Goal: Transaction & Acquisition: Purchase product/service

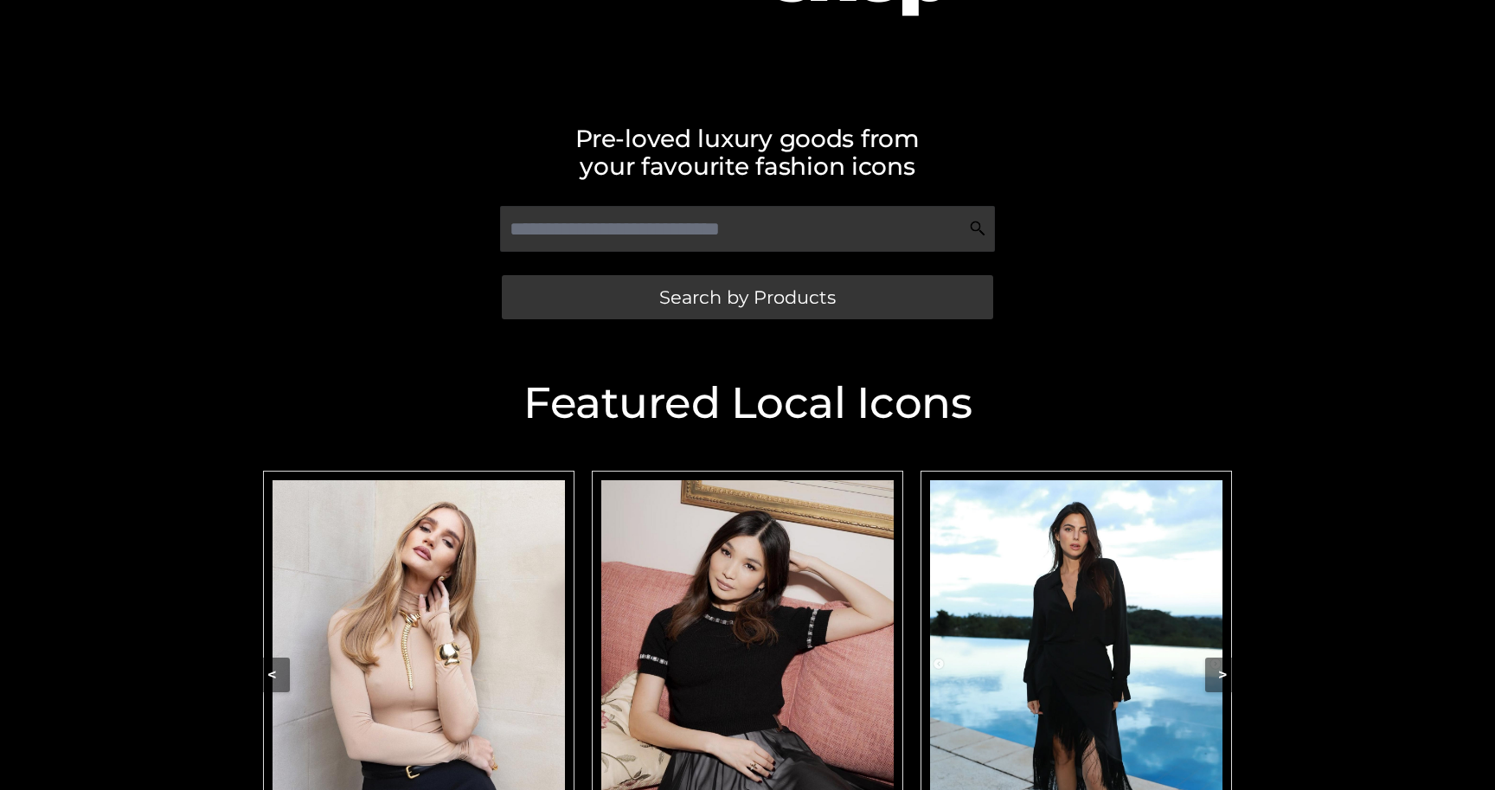
scroll to position [279, 0]
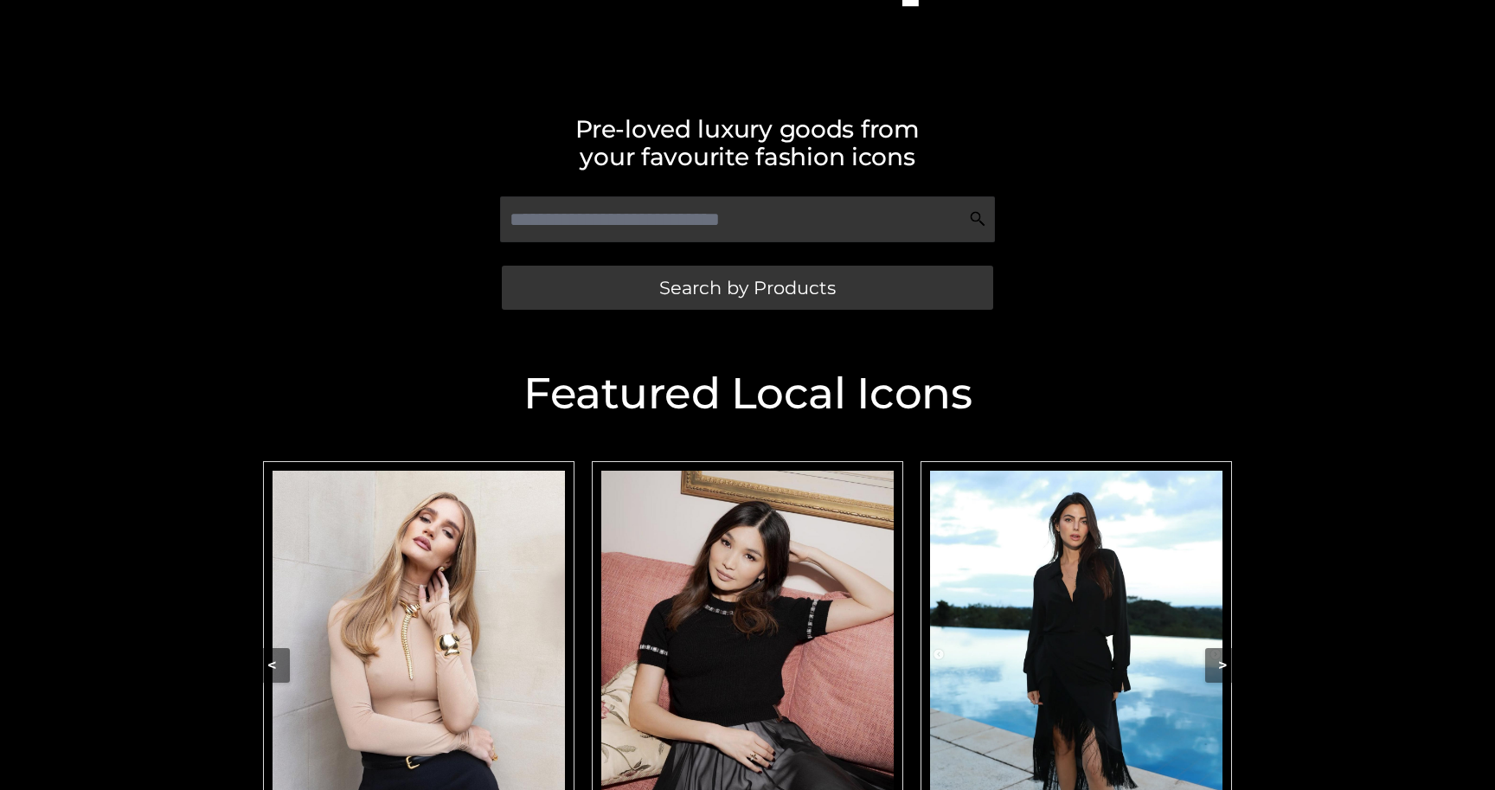
click at [485, 639] on img "Carousel Navigation" at bounding box center [419, 653] width 292 height 365
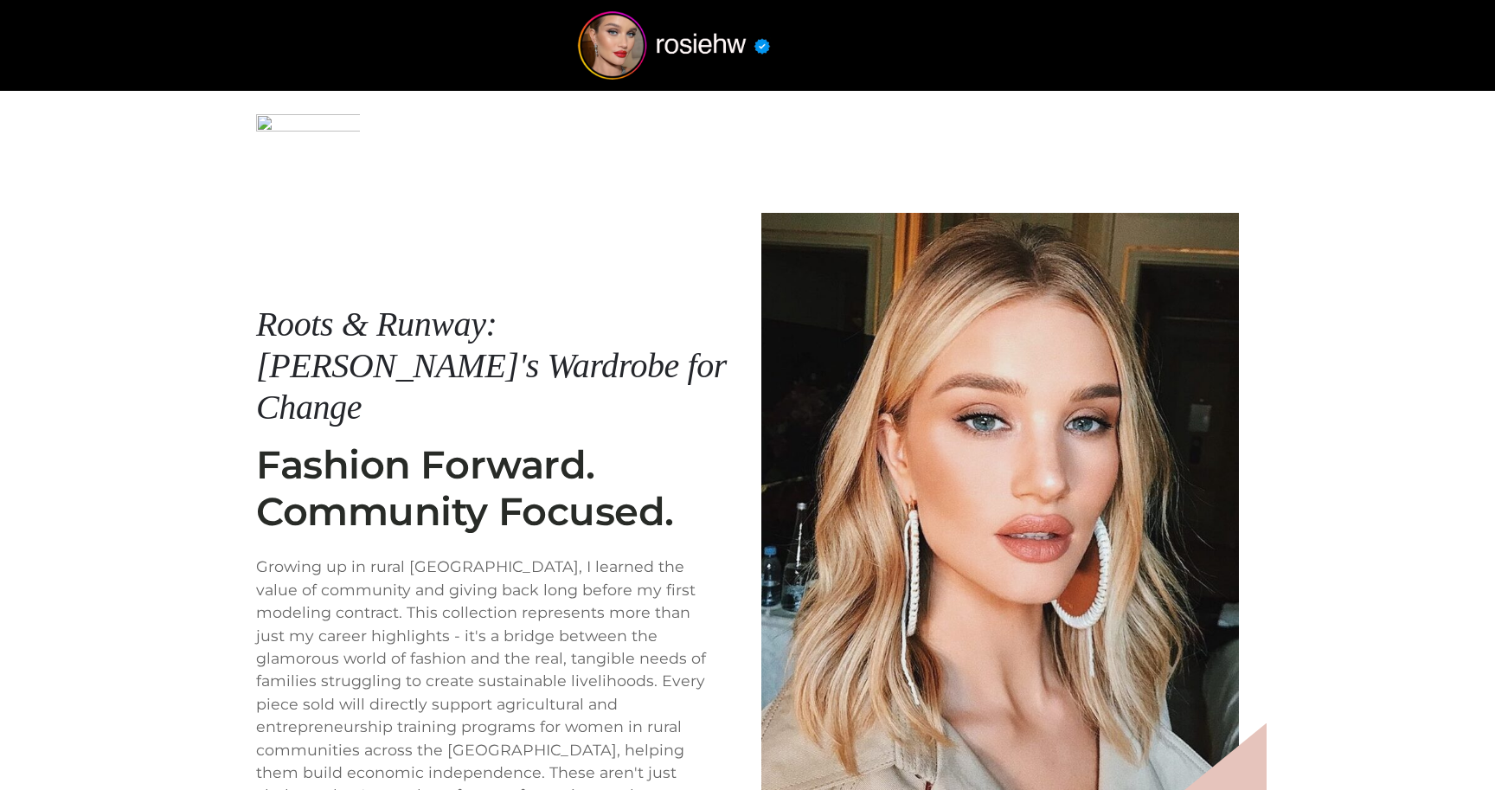
scroll to position [207, 0]
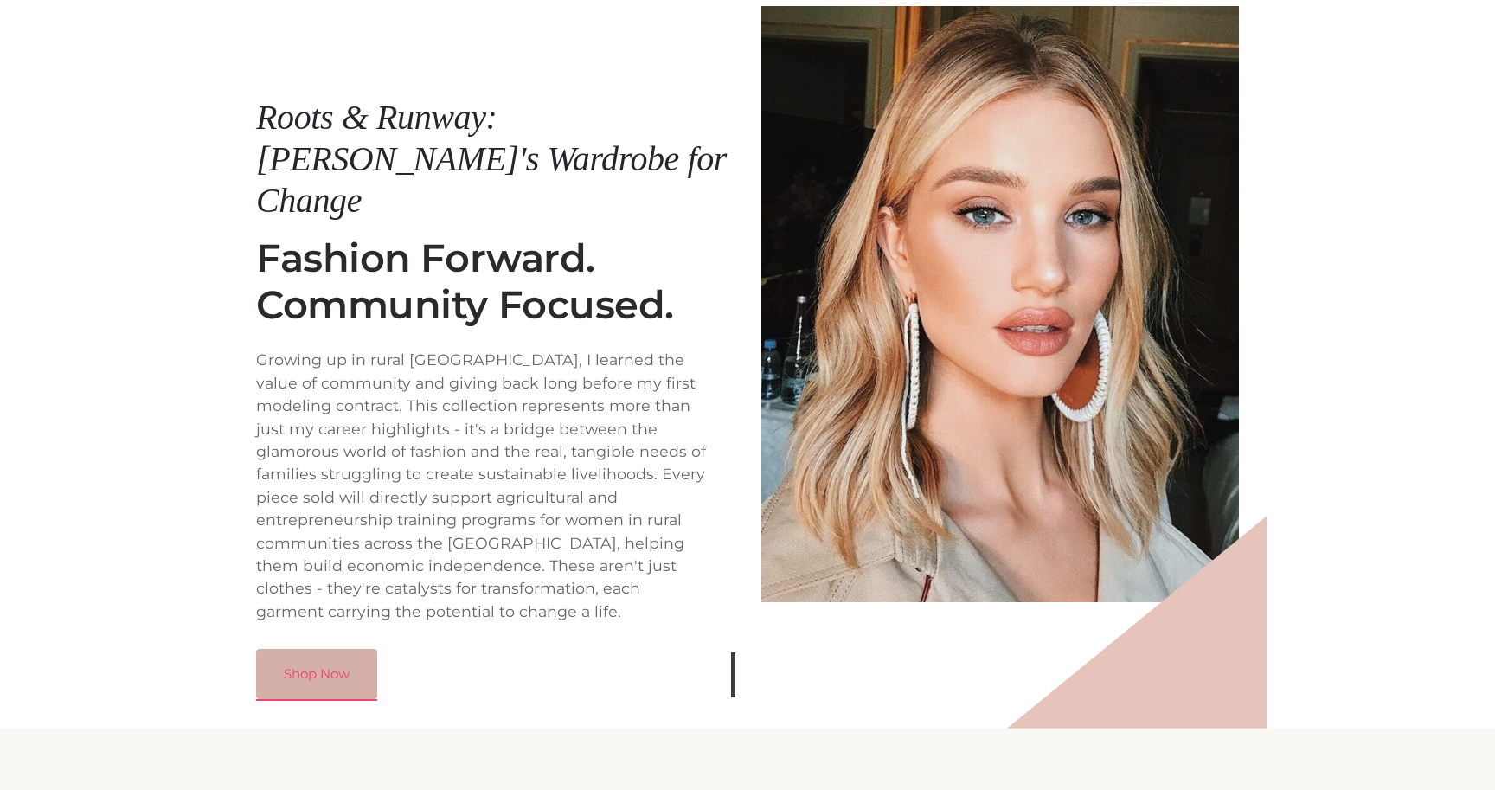
click at [319, 649] on link "Shop Now" at bounding box center [316, 674] width 121 height 50
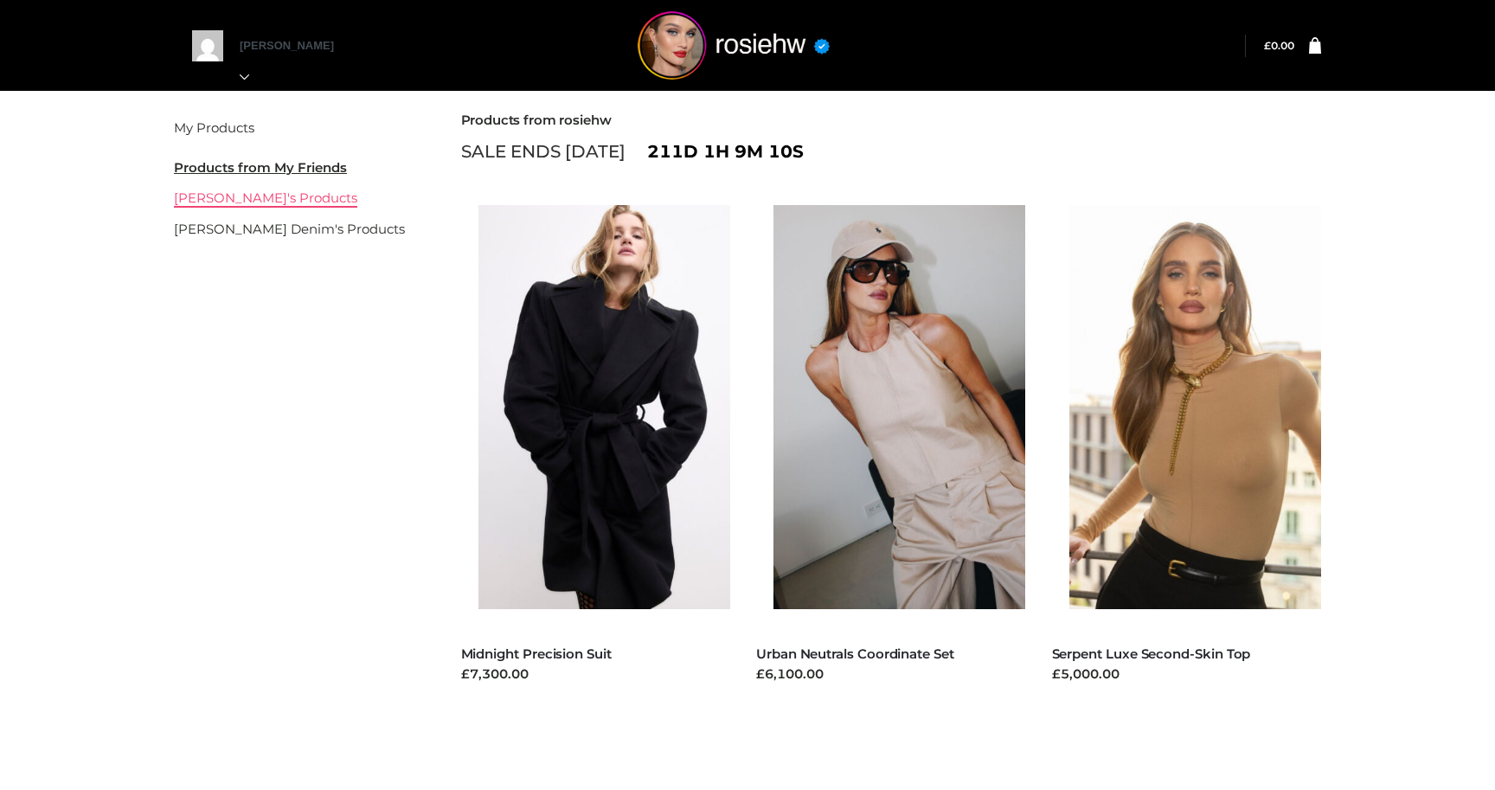
click at [228, 198] on link "[PERSON_NAME]'s Products" at bounding box center [265, 197] width 183 height 16
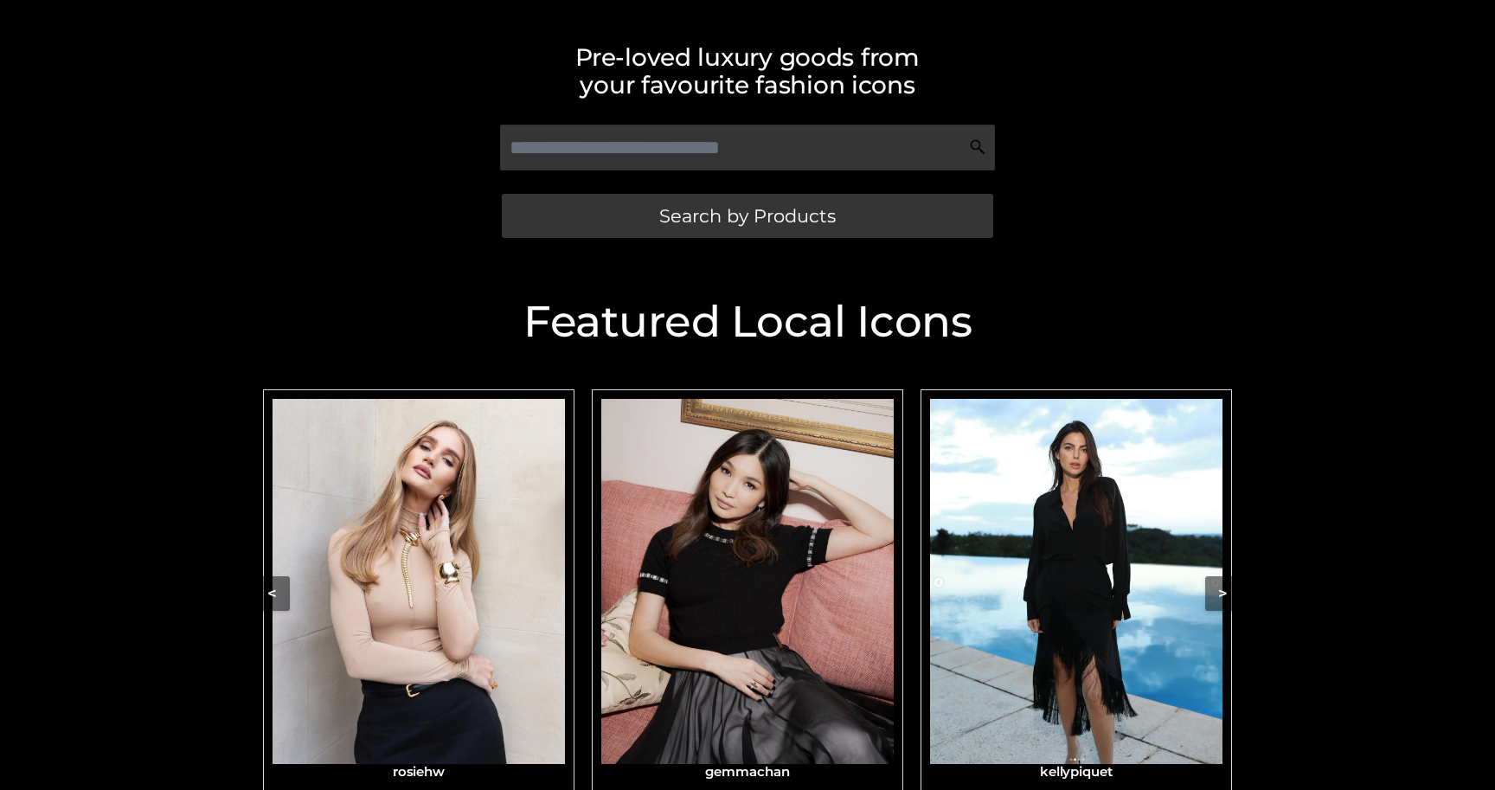
scroll to position [344, 0]
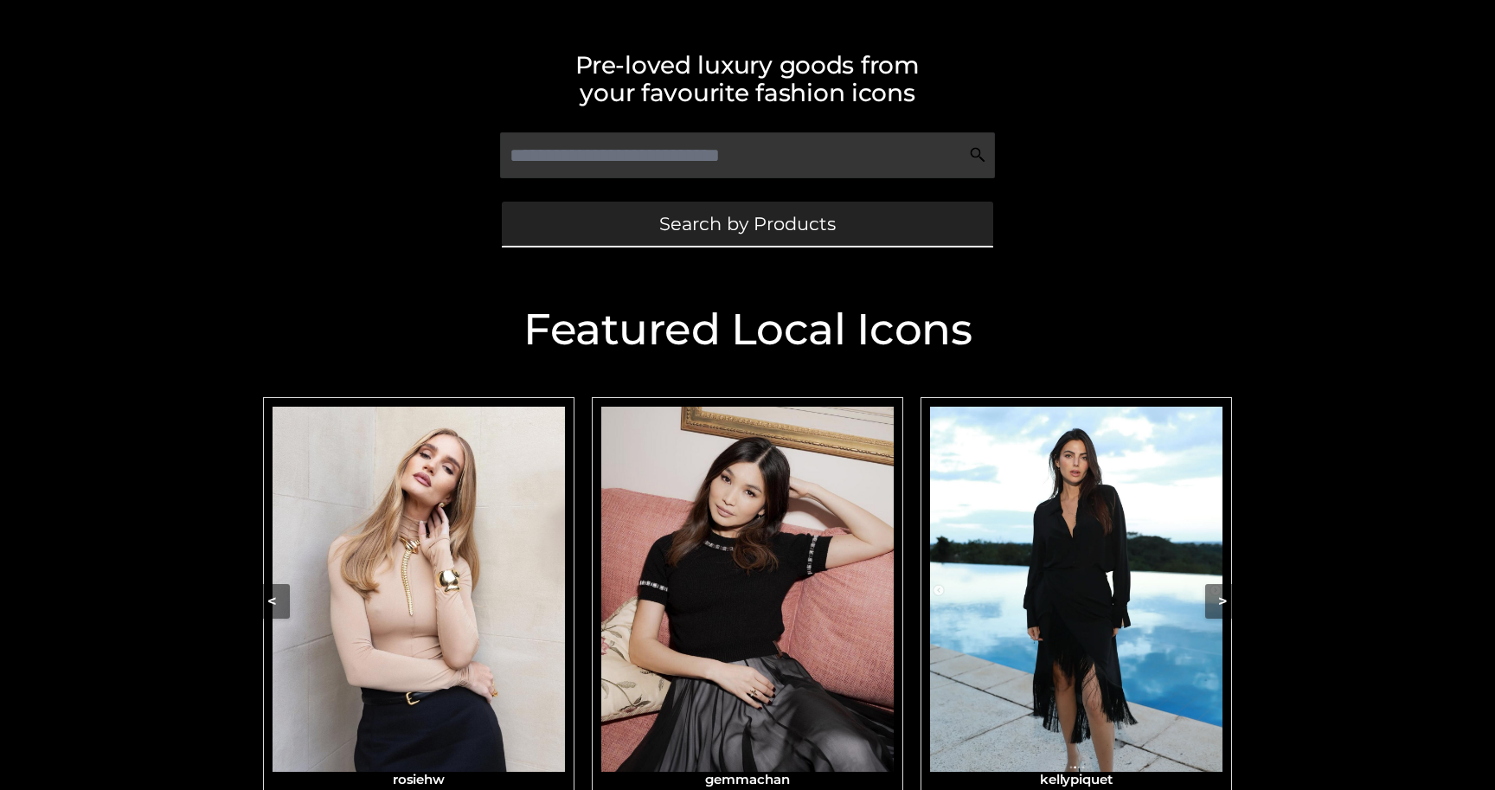
click at [647, 223] on link "Search by Products" at bounding box center [747, 224] width 491 height 44
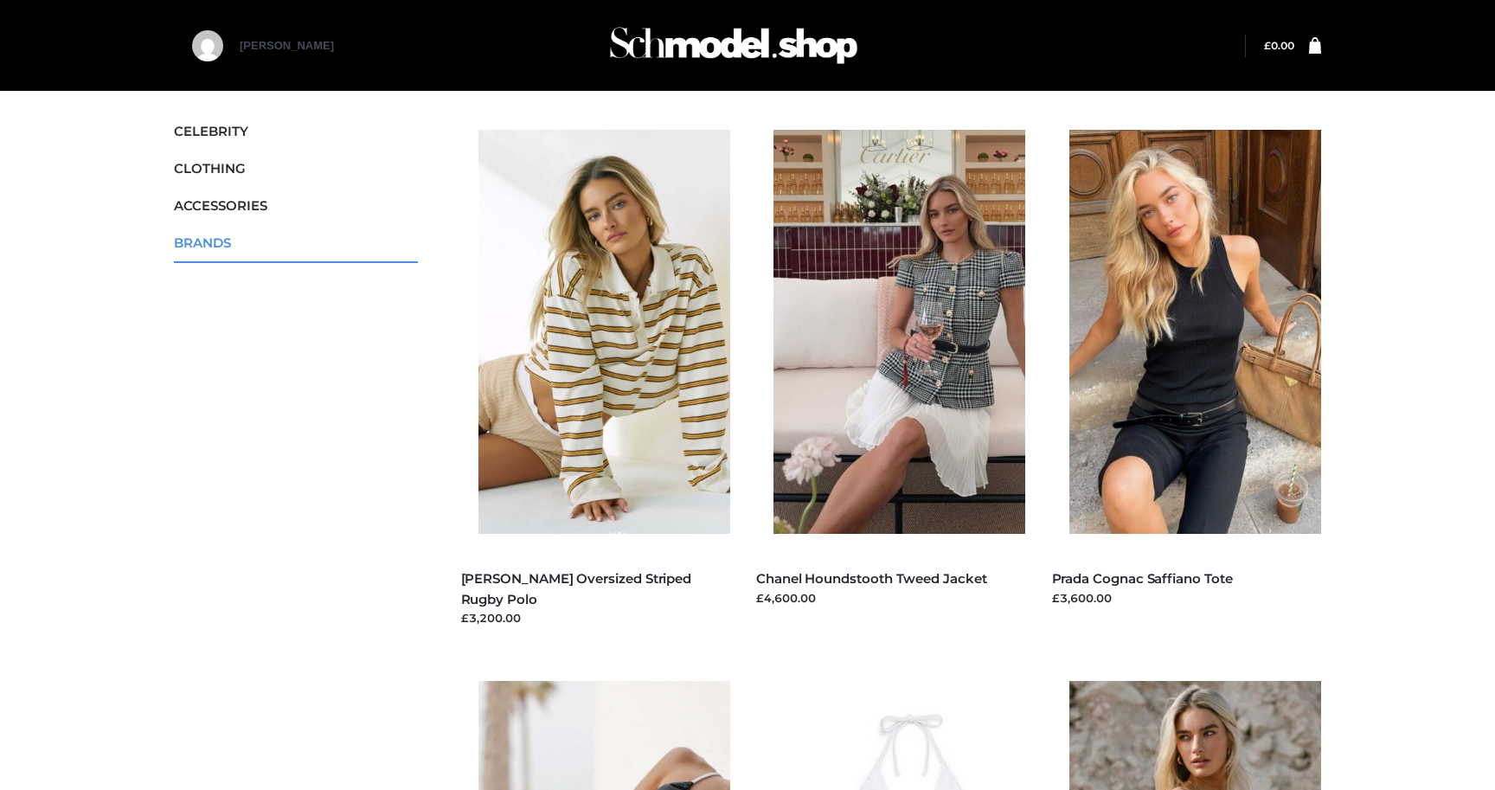
click at [242, 243] on span "BRANDS" at bounding box center [296, 243] width 244 height 20
click at [213, 243] on span "BRANDS" at bounding box center [296, 243] width 244 height 20
click at [352, 263] on div "CELEBRITY CLOTHING DRESSES TOPS BOTTOMS TWO PIECE ACCESSORIES BAGS JEWELRY BRAN…" at bounding box center [296, 195] width 244 height 166
click at [385, 247] on icon "Toggle Submenu" at bounding box center [321, 246] width 194 height 20
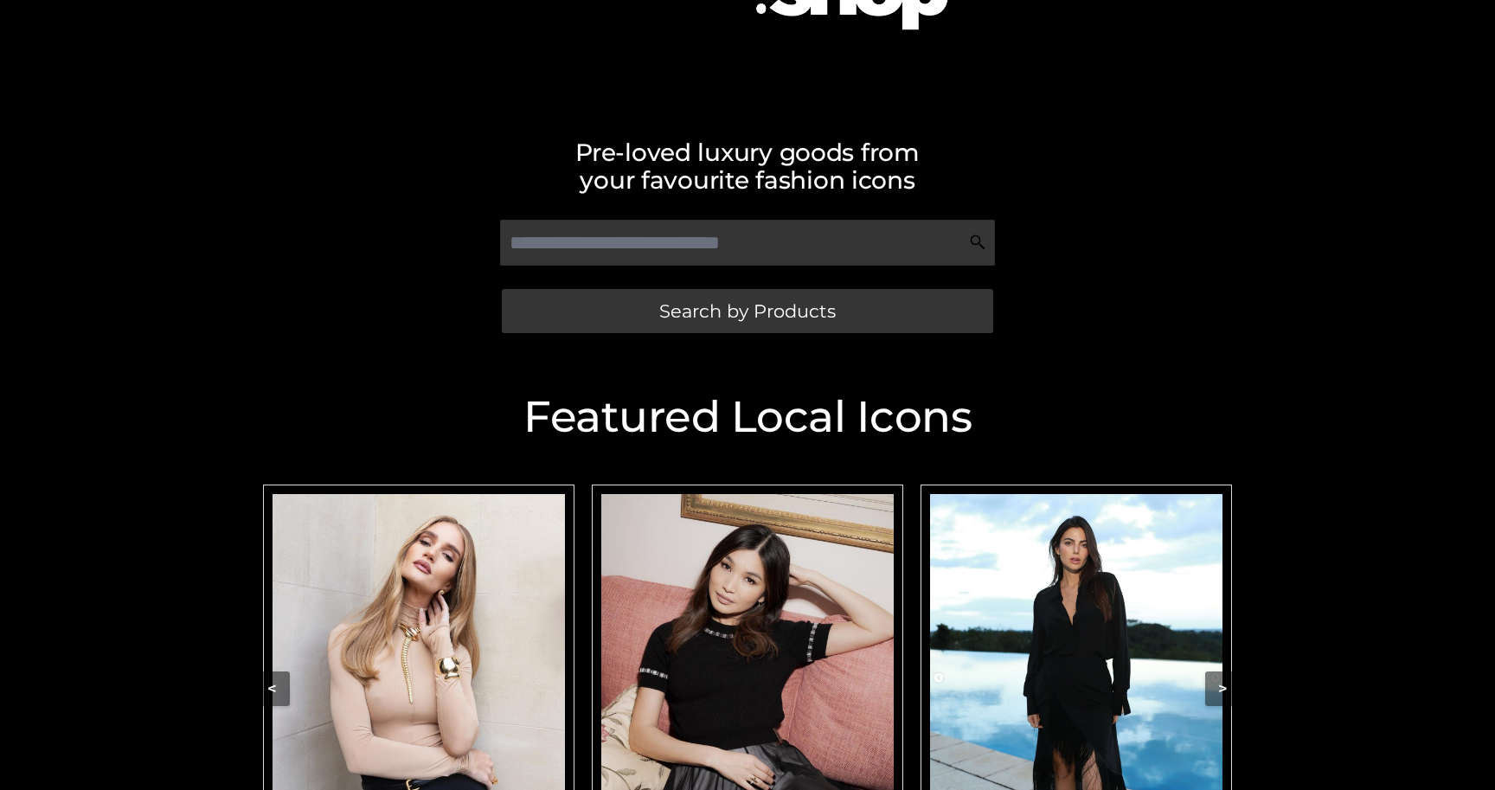
scroll to position [388, 0]
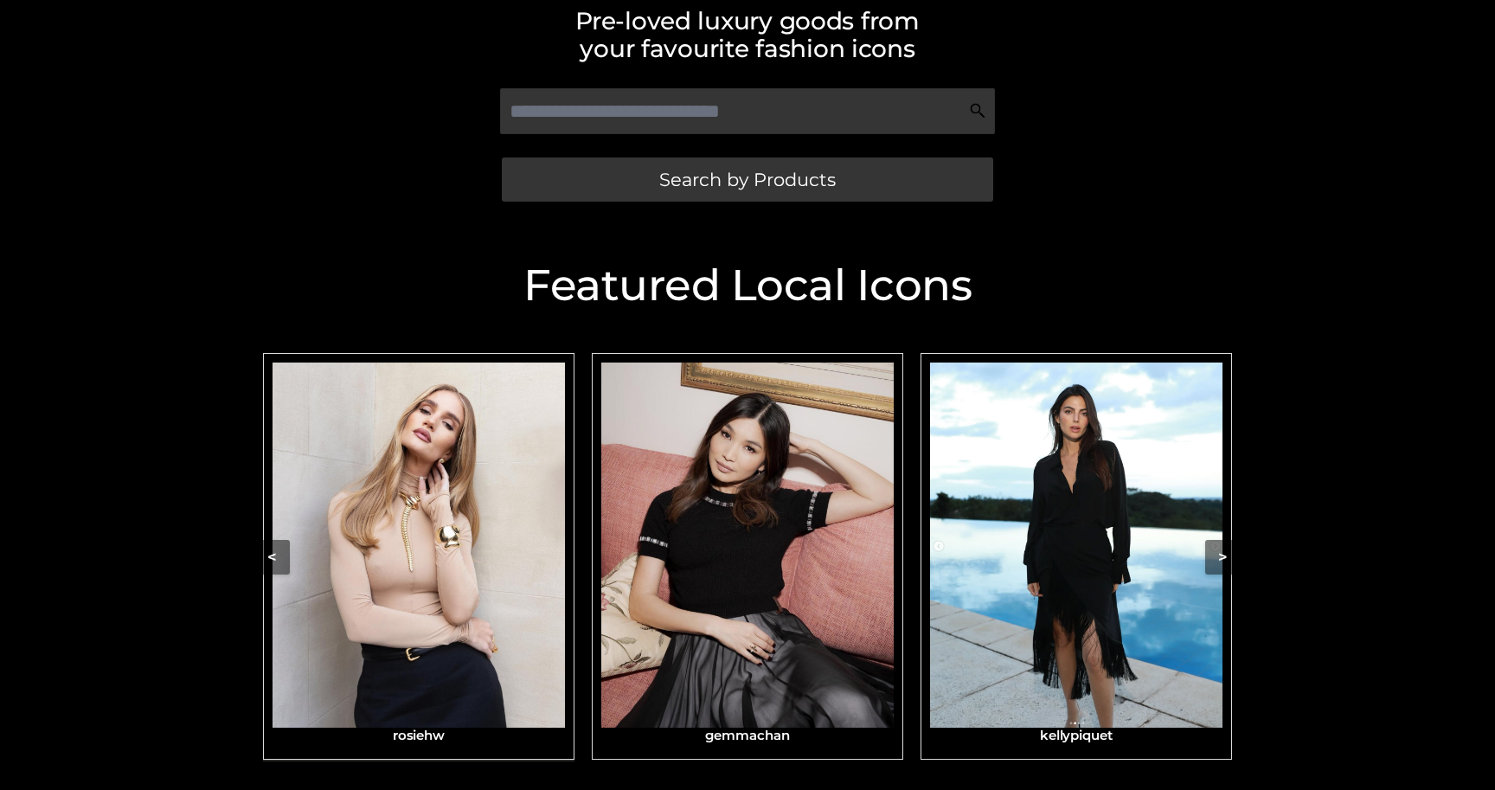
click at [441, 530] on img "Carousel Navigation" at bounding box center [419, 545] width 292 height 365
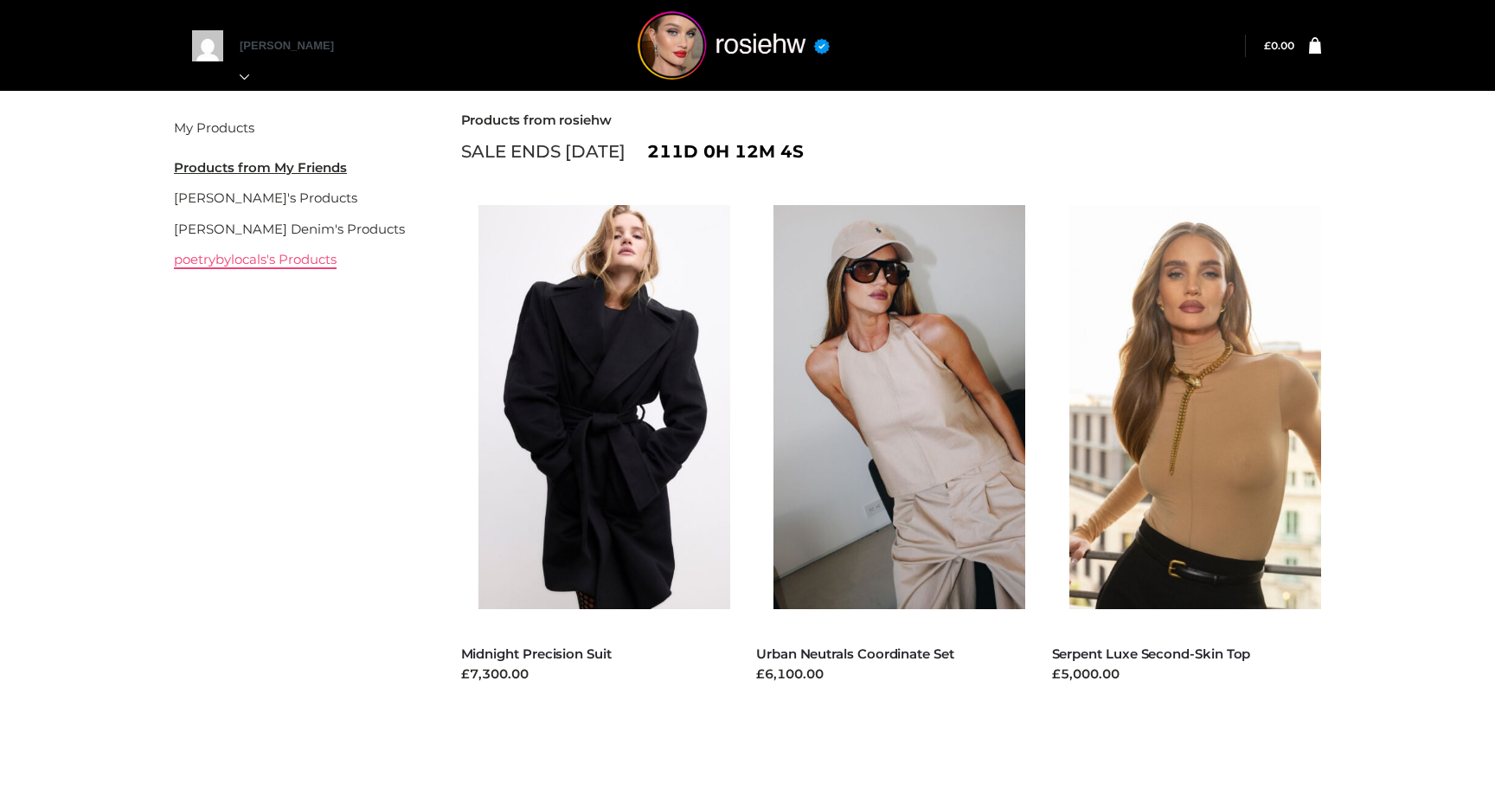
click at [263, 261] on link "poetrybylocals's Products" at bounding box center [255, 259] width 163 height 16
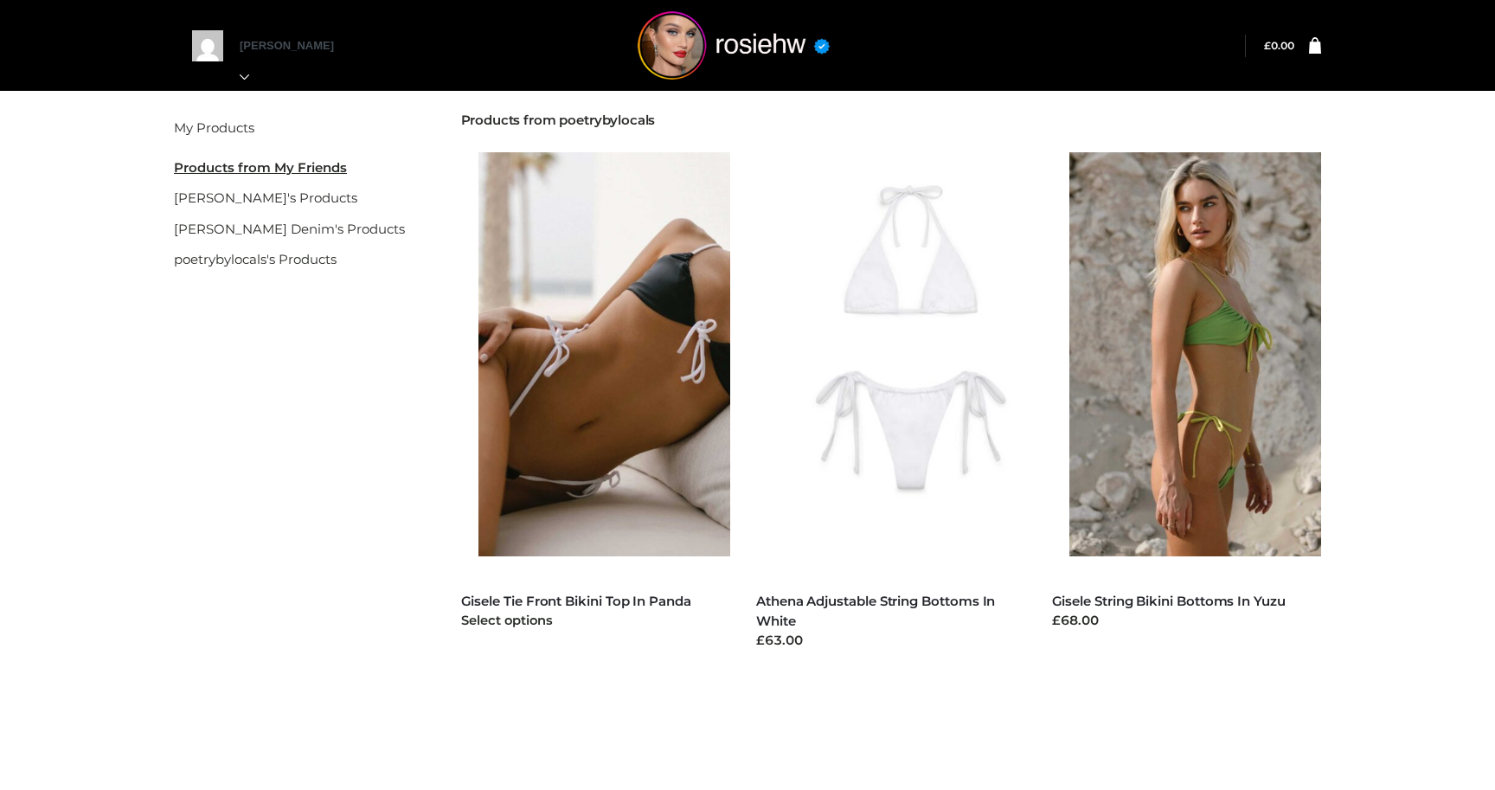
click at [602, 339] on img at bounding box center [613, 354] width 270 height 404
click at [613, 600] on link "Gisele Tie Front Bikini Top In Panda" at bounding box center [576, 601] width 230 height 16
click at [874, 309] on img at bounding box center [909, 354] width 270 height 404
click at [1165, 294] on img at bounding box center [1204, 354] width 270 height 404
click at [1175, 333] on img at bounding box center [1204, 354] width 270 height 404
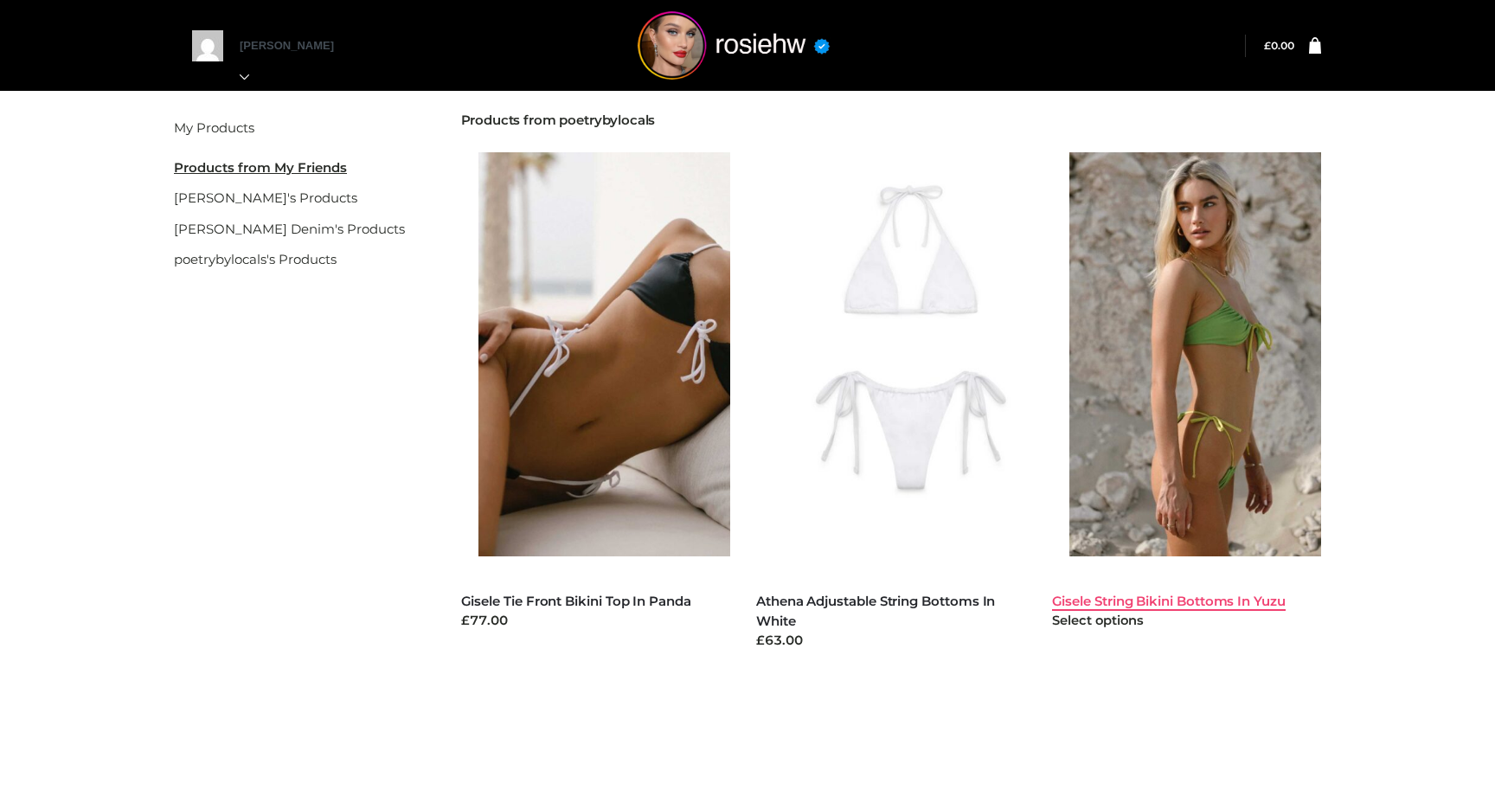
click at [1110, 598] on link "Gisele String Bikini Bottoms In Yuzu" at bounding box center [1169, 601] width 234 height 16
click at [1110, 599] on link "Gisele String Bikini Bottoms In Yuzu" at bounding box center [1169, 601] width 234 height 16
click at [616, 594] on link "Gisele Tie Front Bikini Top In Panda" at bounding box center [576, 601] width 230 height 16
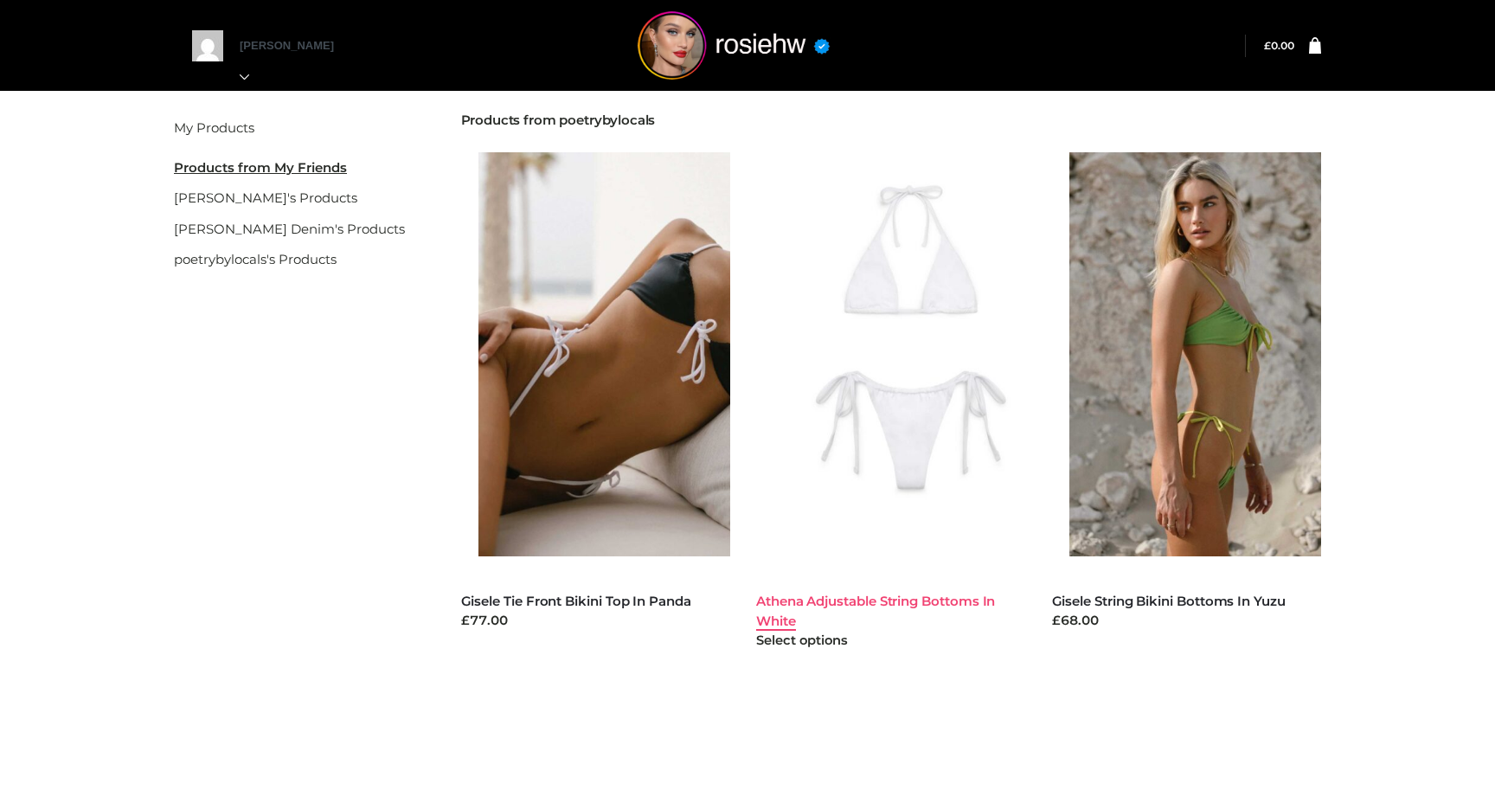
click at [791, 605] on link "Athena Adjustable String Bottoms In White" at bounding box center [875, 611] width 239 height 36
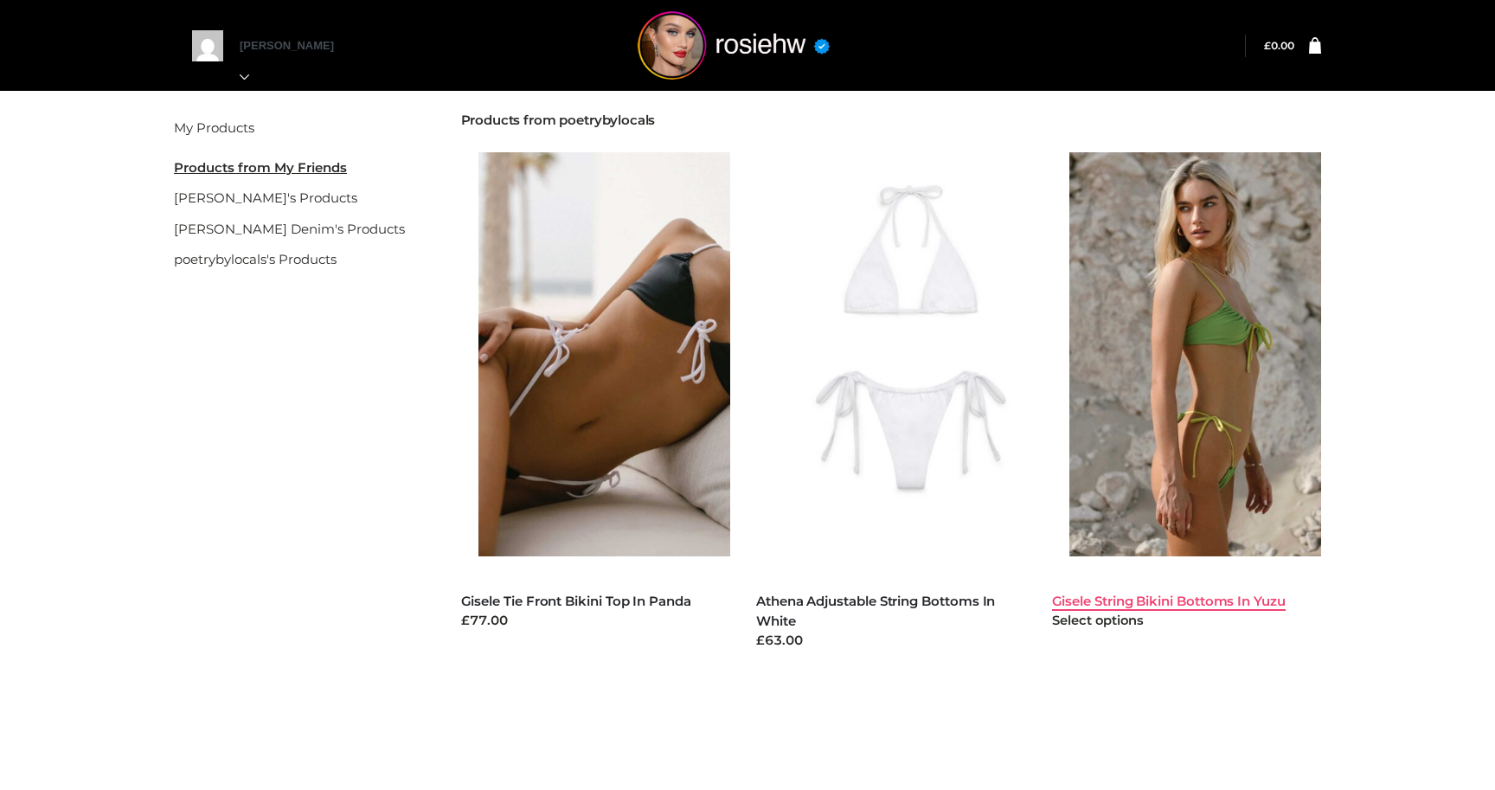
click at [1101, 598] on link "Gisele String Bikini Bottoms In Yuzu" at bounding box center [1169, 601] width 234 height 16
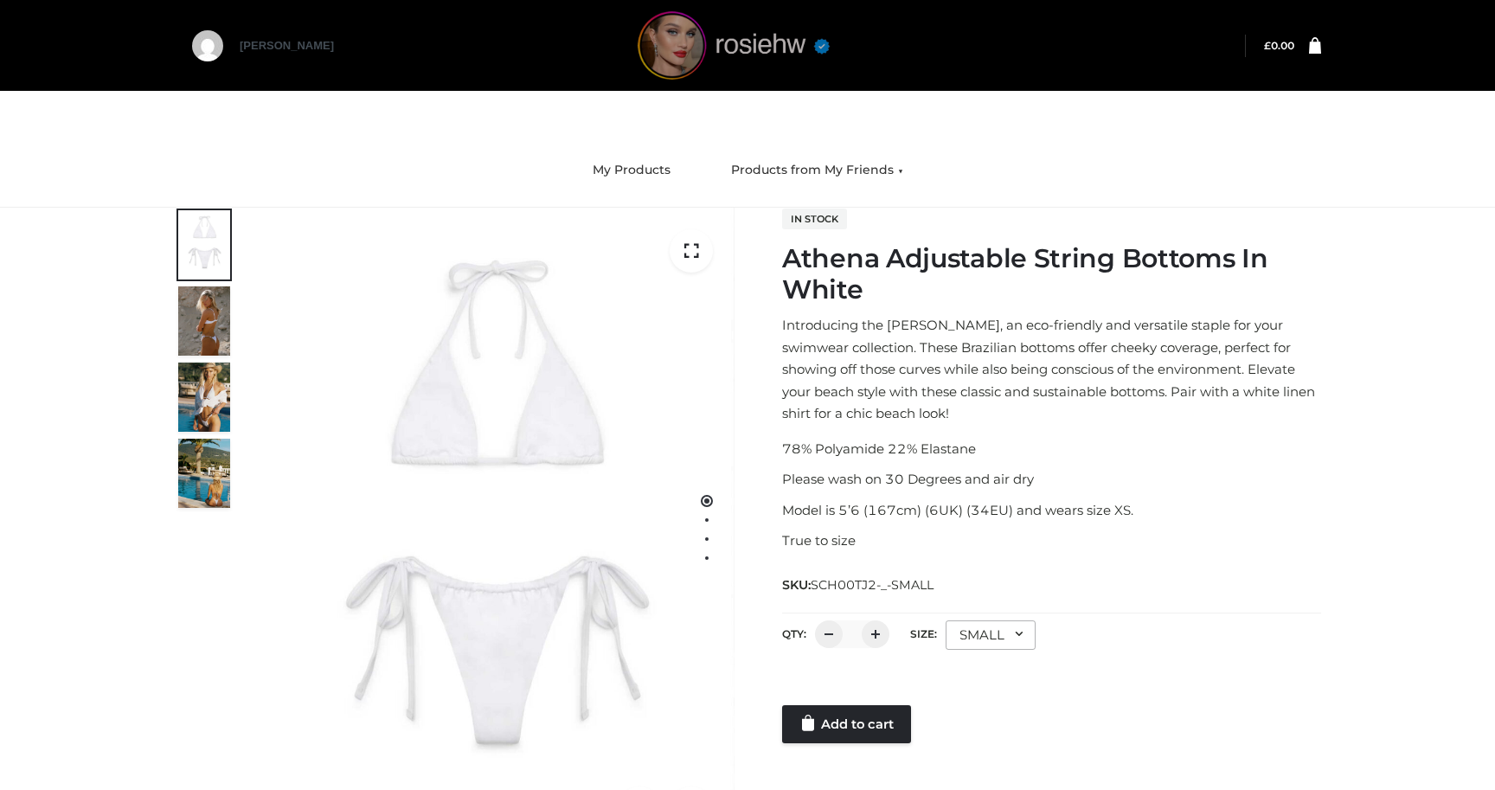
click at [704, 52] on img at bounding box center [734, 45] width 260 height 68
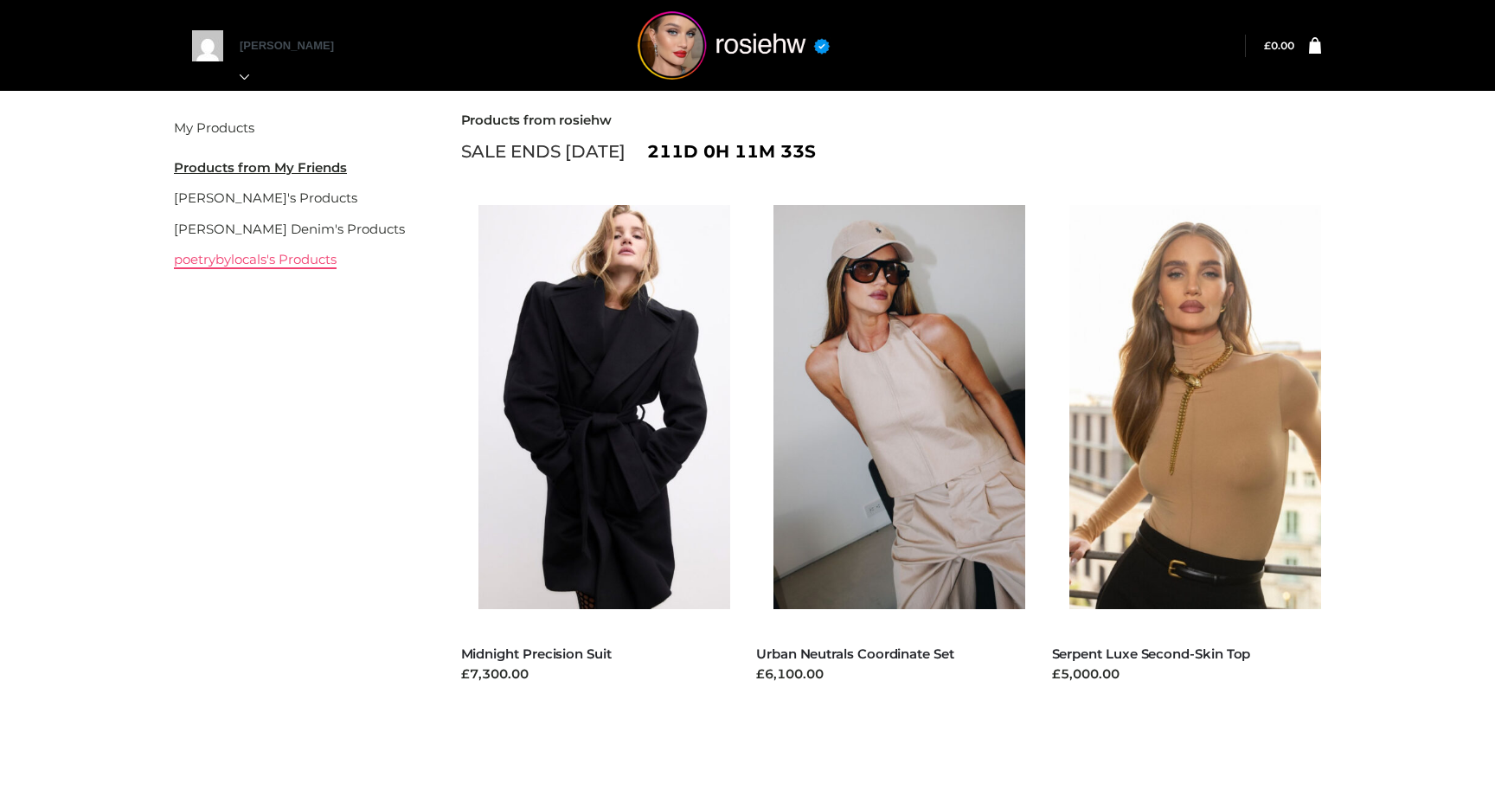
click at [244, 265] on link "poetrybylocals's Products" at bounding box center [255, 259] width 163 height 16
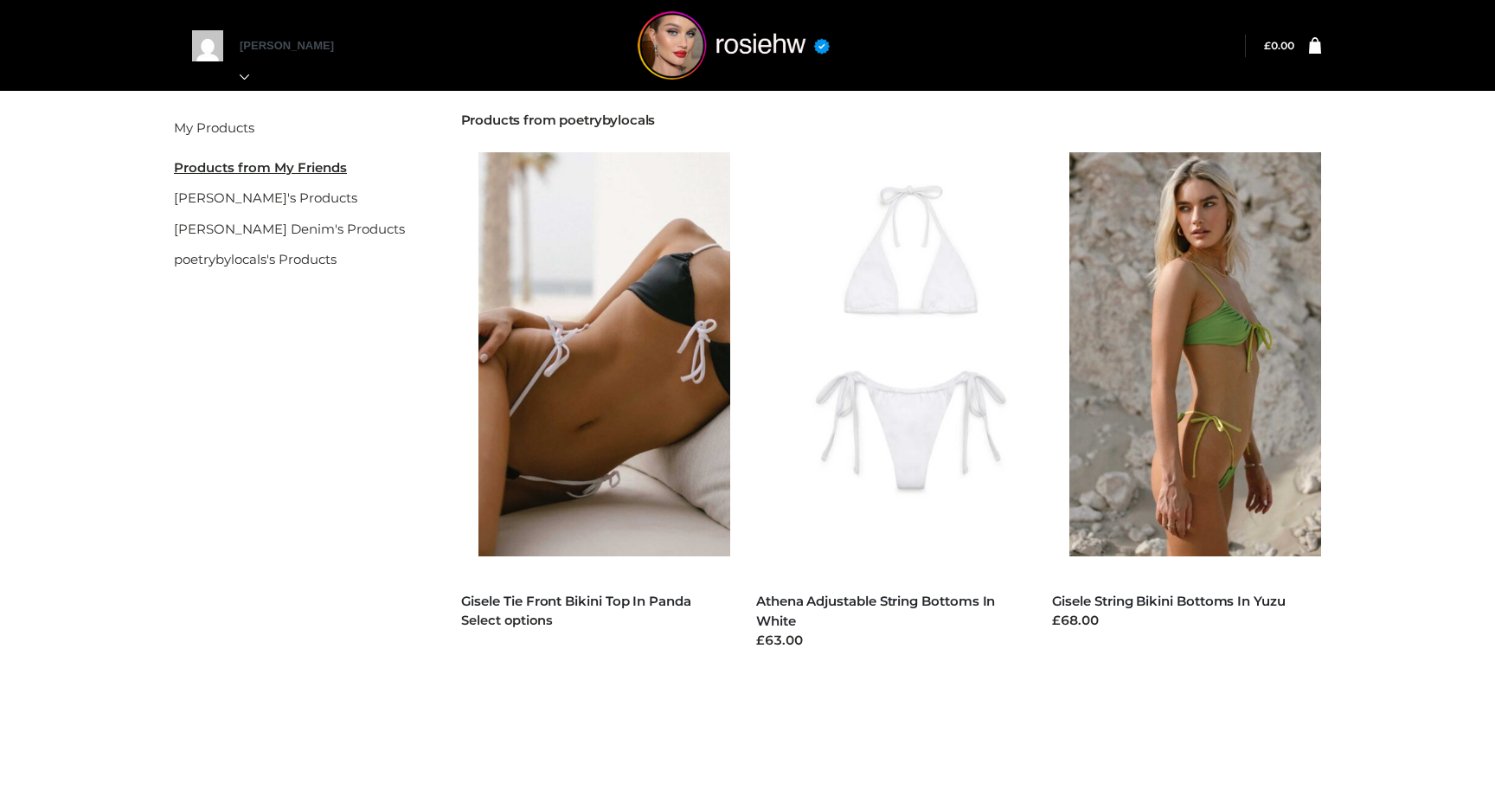
click at [593, 452] on img at bounding box center [613, 354] width 270 height 404
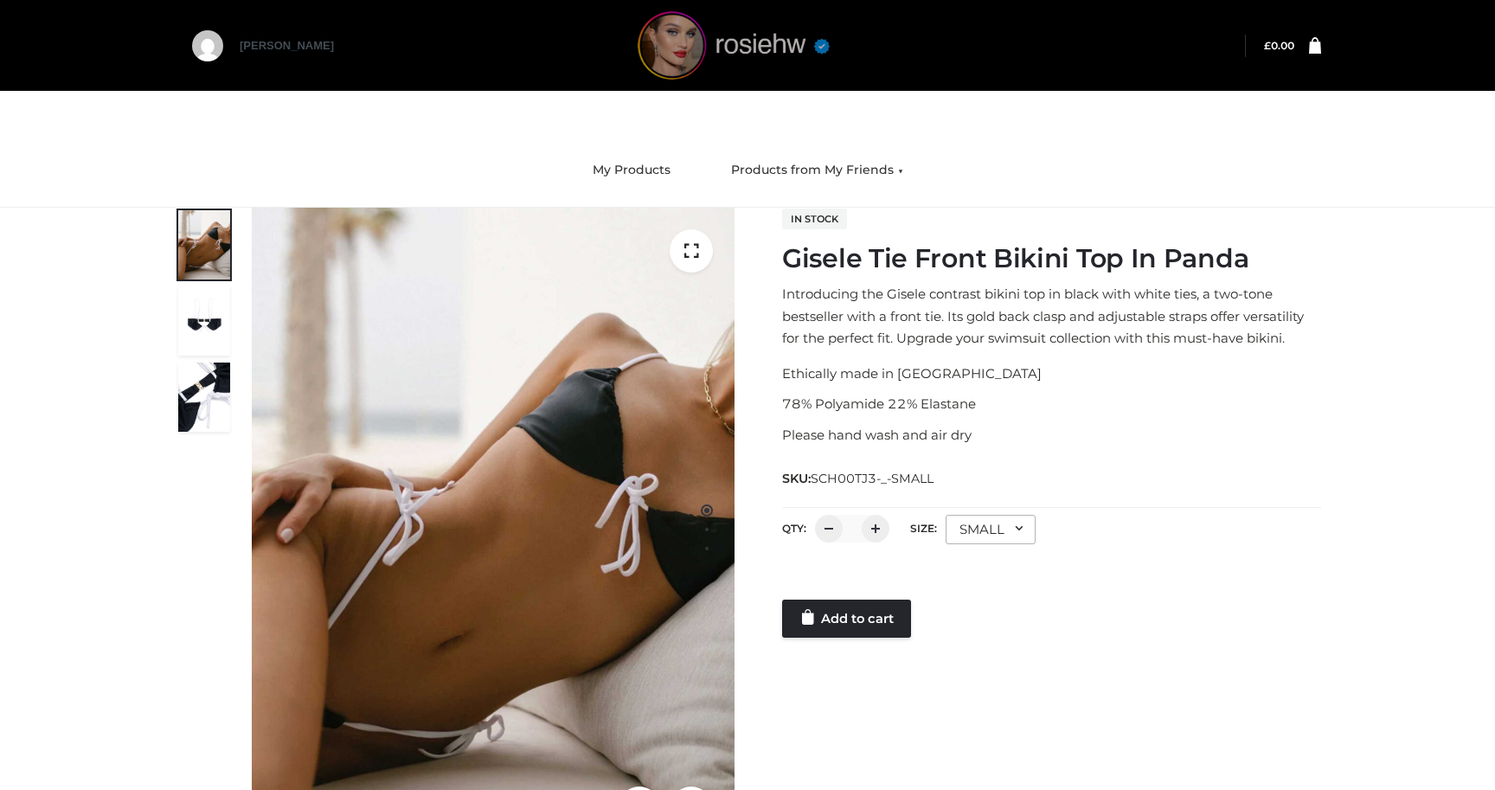
click at [726, 48] on img at bounding box center [734, 45] width 260 height 68
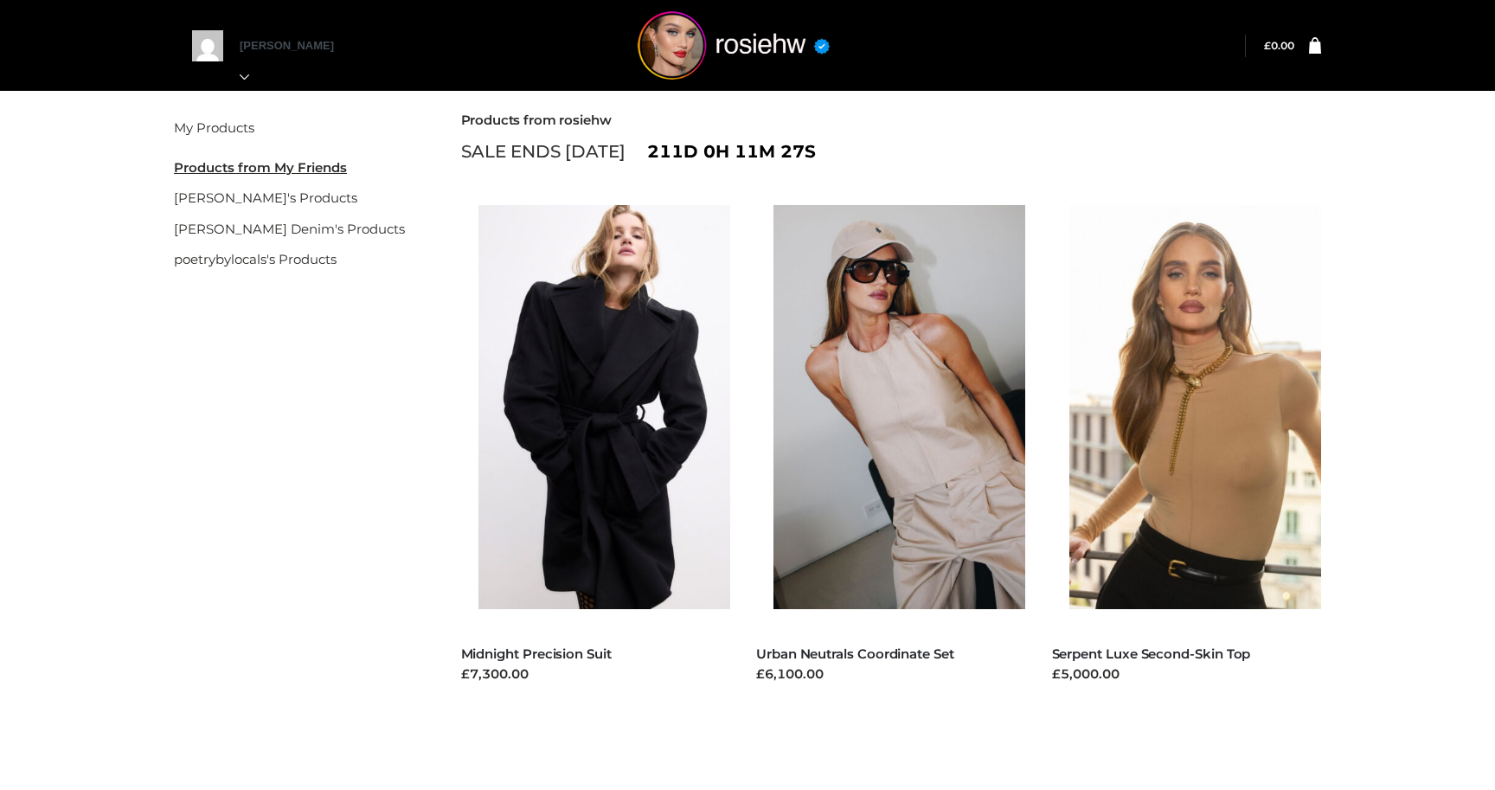
click at [266, 275] on div "Filter My Products Products from My Friends gisele's Products Parker Smith Deni…" at bounding box center [747, 443] width 1191 height 713
click at [272, 263] on link "poetrybylocals's Products" at bounding box center [255, 259] width 163 height 16
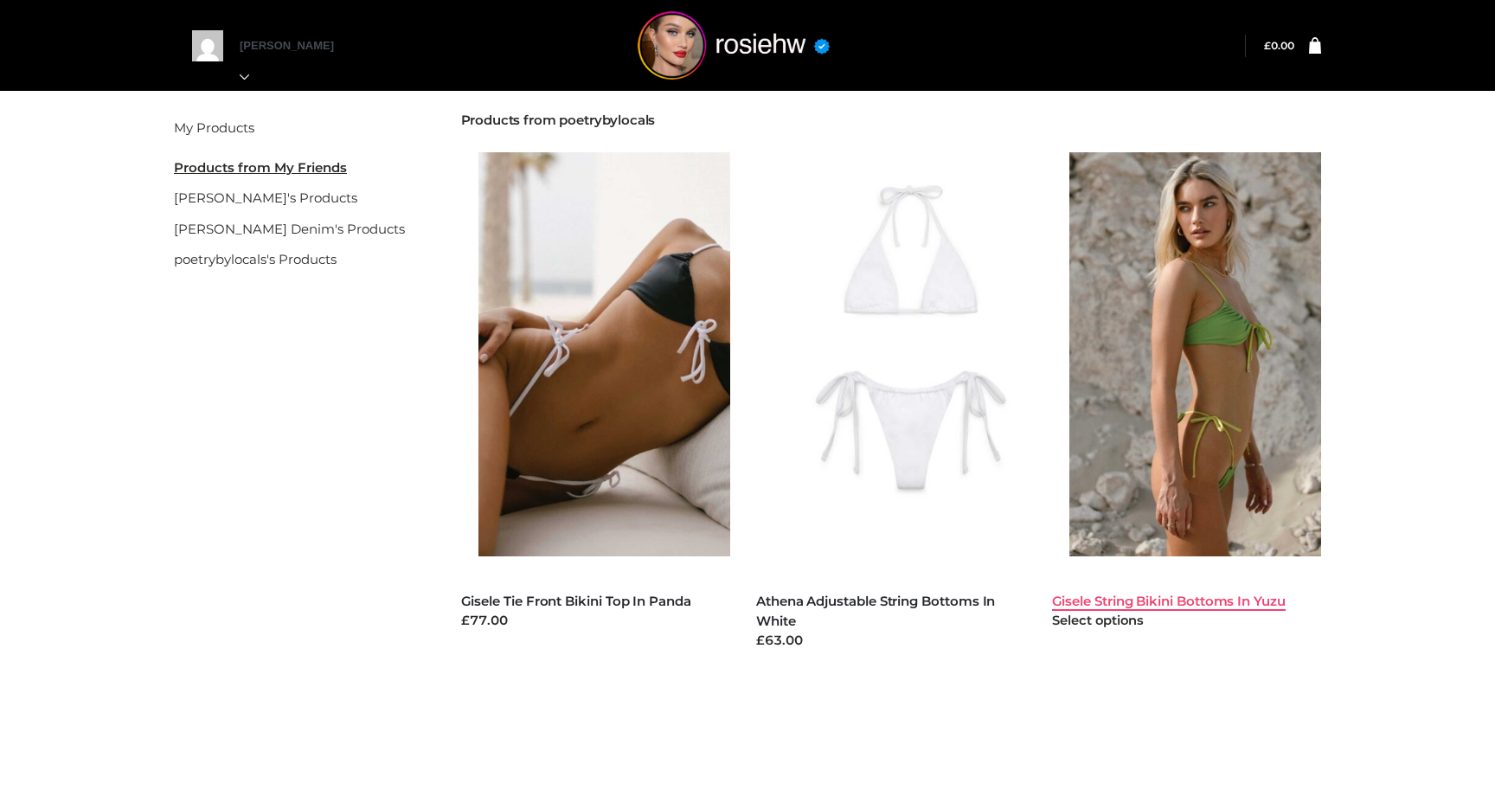
click at [1082, 600] on link "Gisele String Bikini Bottoms In Yuzu" at bounding box center [1169, 601] width 234 height 16
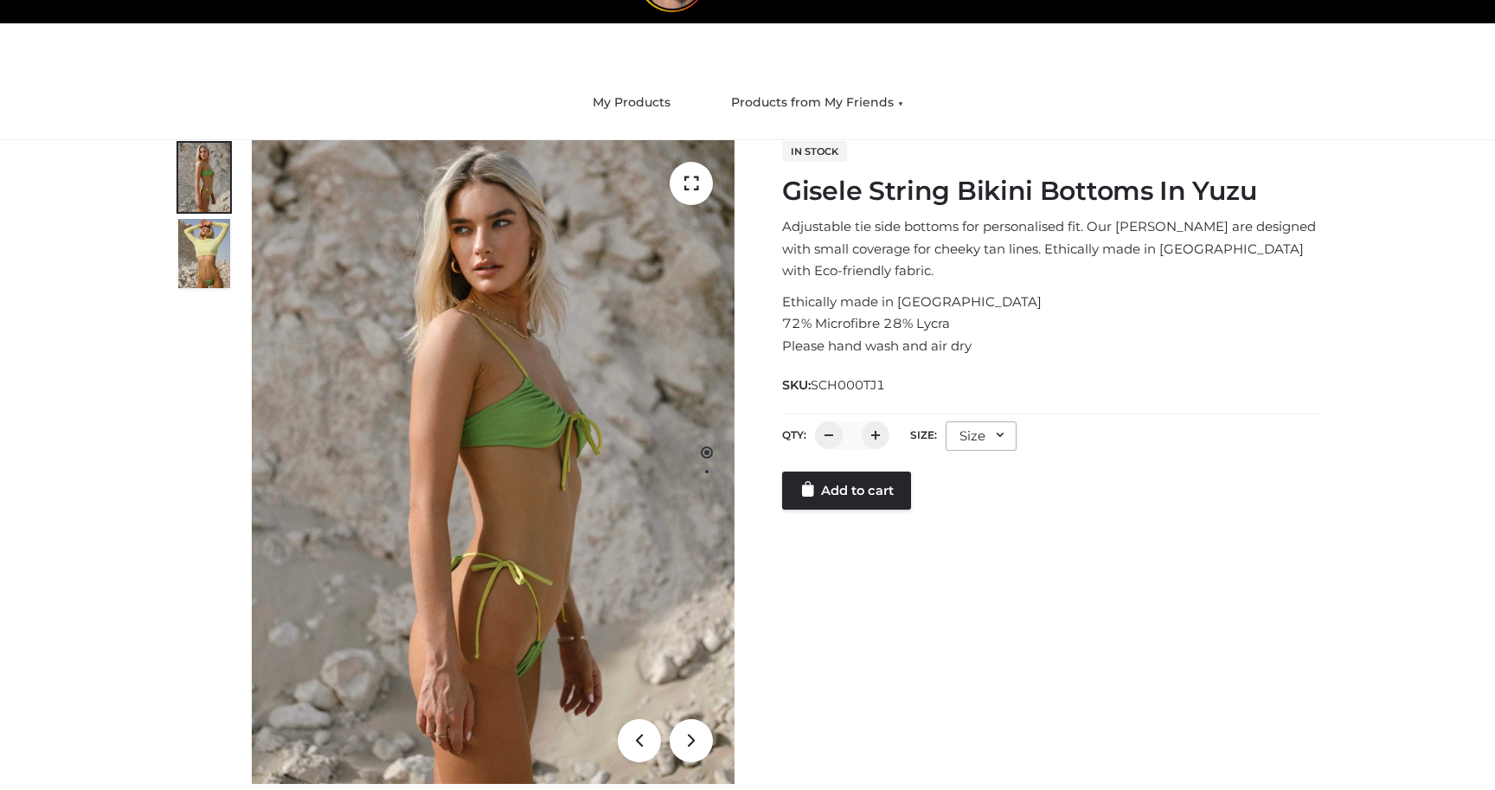
scroll to position [81, 0]
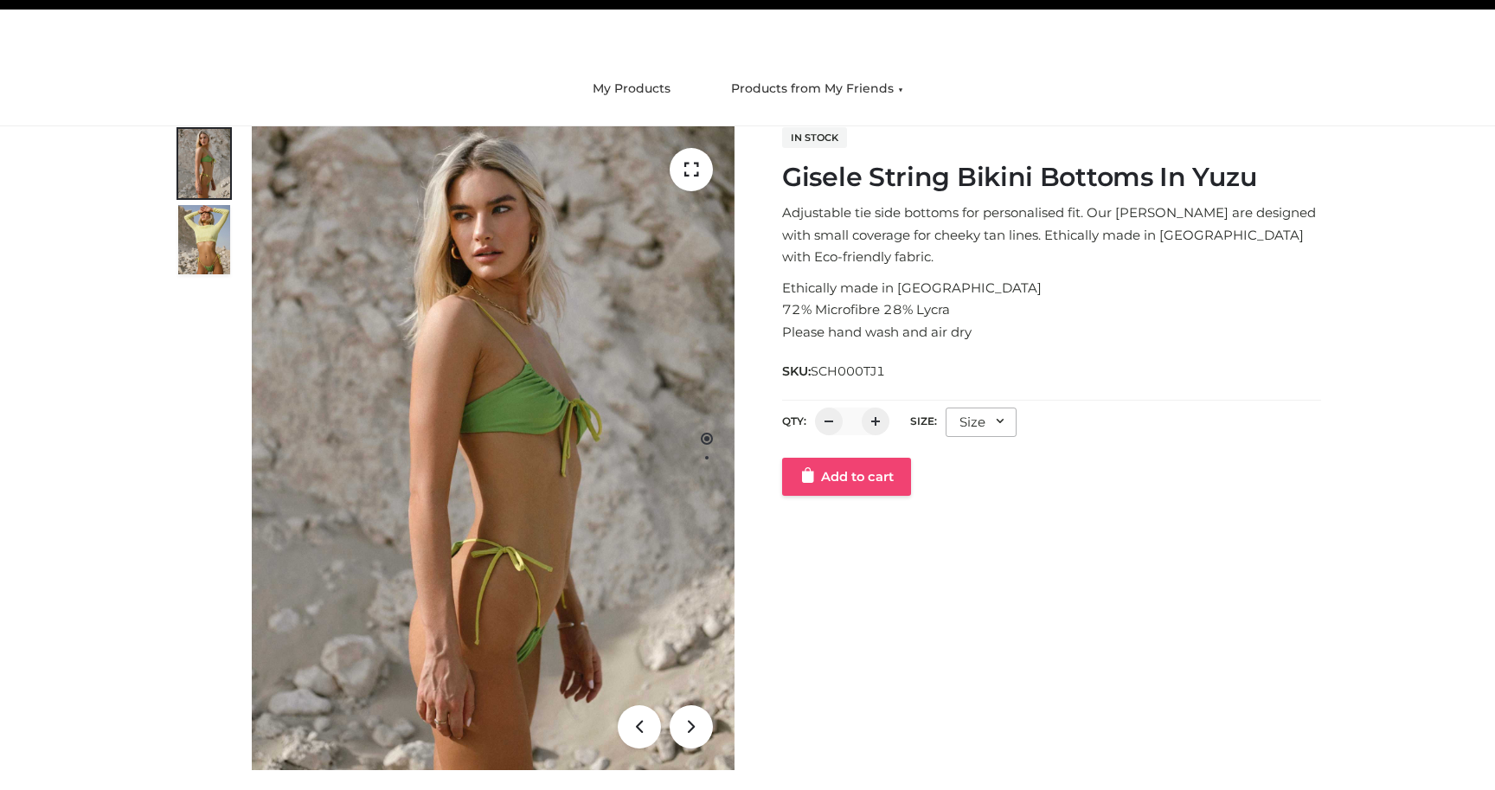
click at [839, 483] on link "Add to cart" at bounding box center [846, 477] width 129 height 38
click at [965, 424] on div "Size" at bounding box center [981, 422] width 71 height 29
click at [970, 508] on li "SMALL" at bounding box center [1024, 495] width 156 height 38
click at [878, 532] on div "1 / 2 In stock Gisele String Bikini Bottoms In Yuzu Adjustable tie side bottoms…" at bounding box center [747, 448] width 1173 height 644
click at [881, 510] on link "Add to cart" at bounding box center [846, 511] width 129 height 38
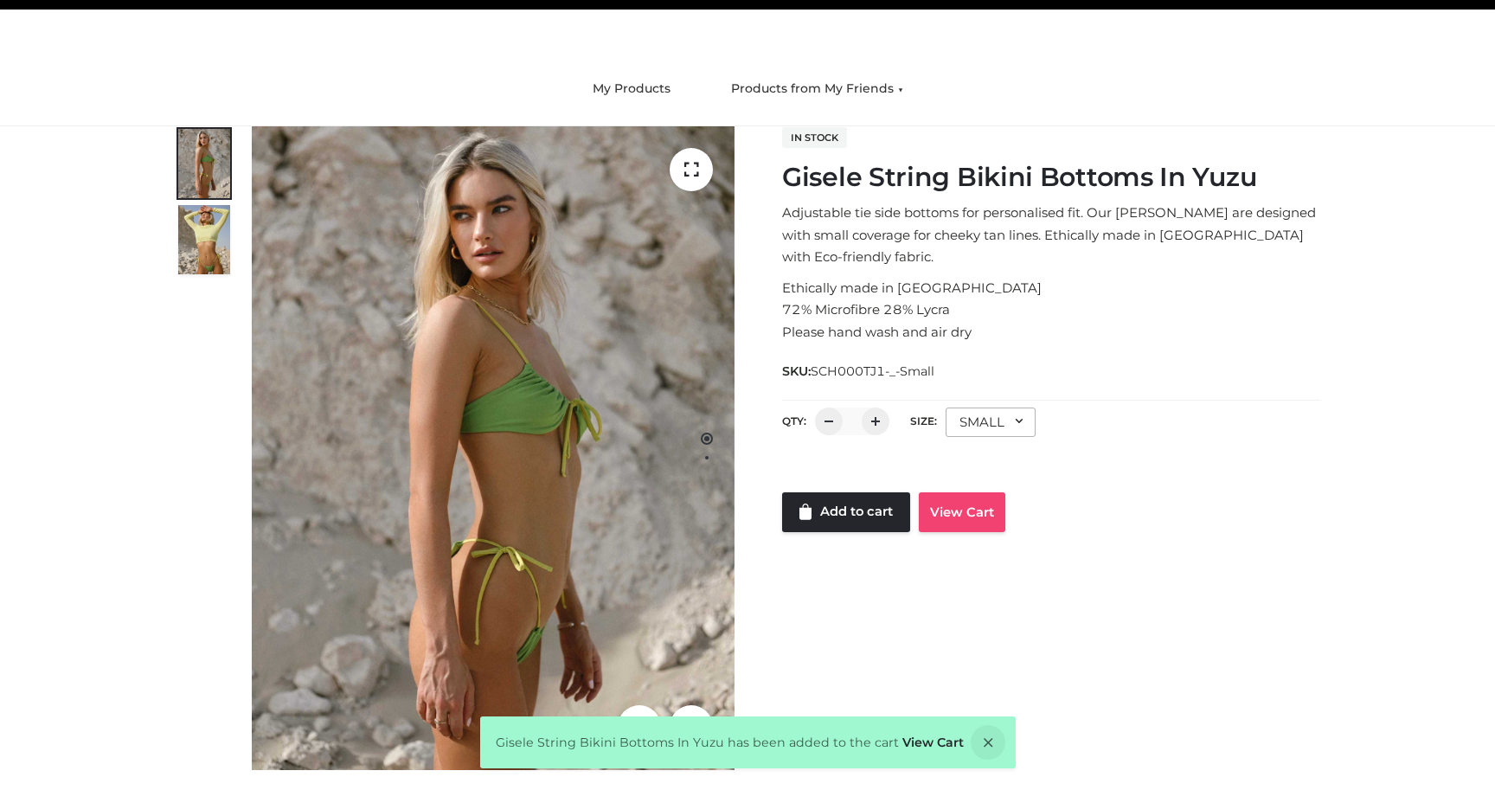
click at [962, 516] on link "View Cart" at bounding box center [962, 512] width 87 height 40
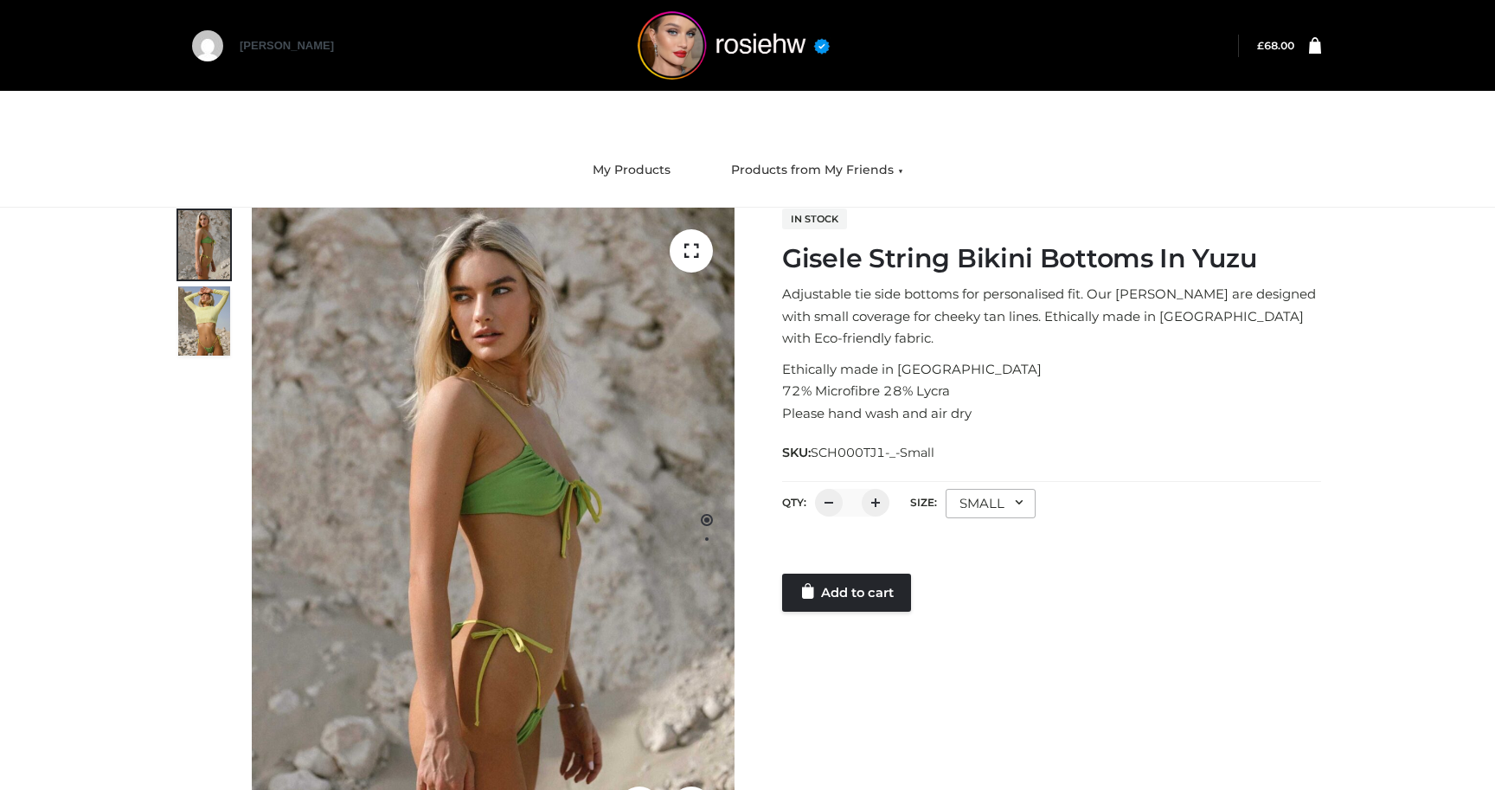
scroll to position [81, 0]
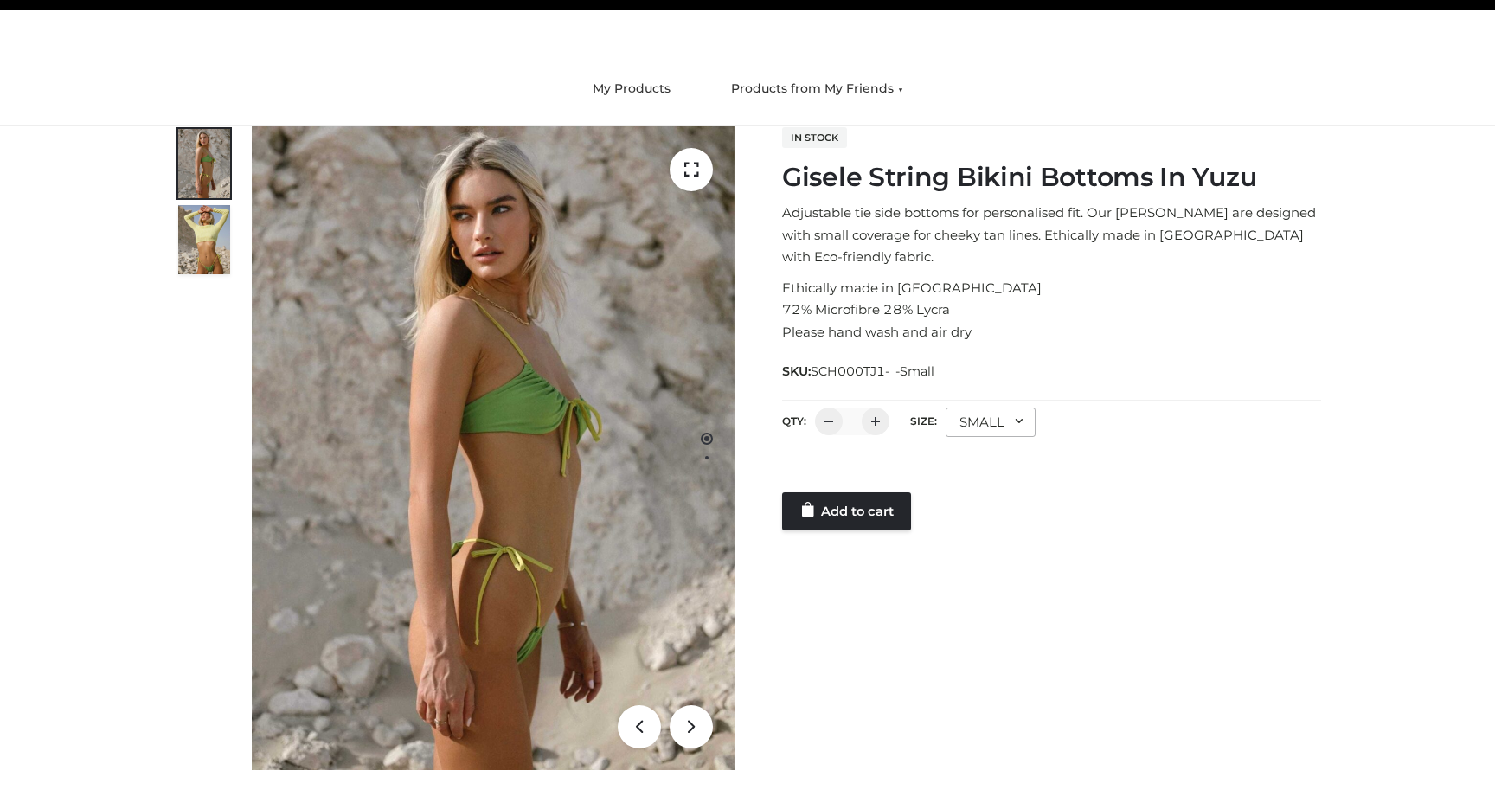
click at [202, 228] on img at bounding box center [204, 239] width 52 height 69
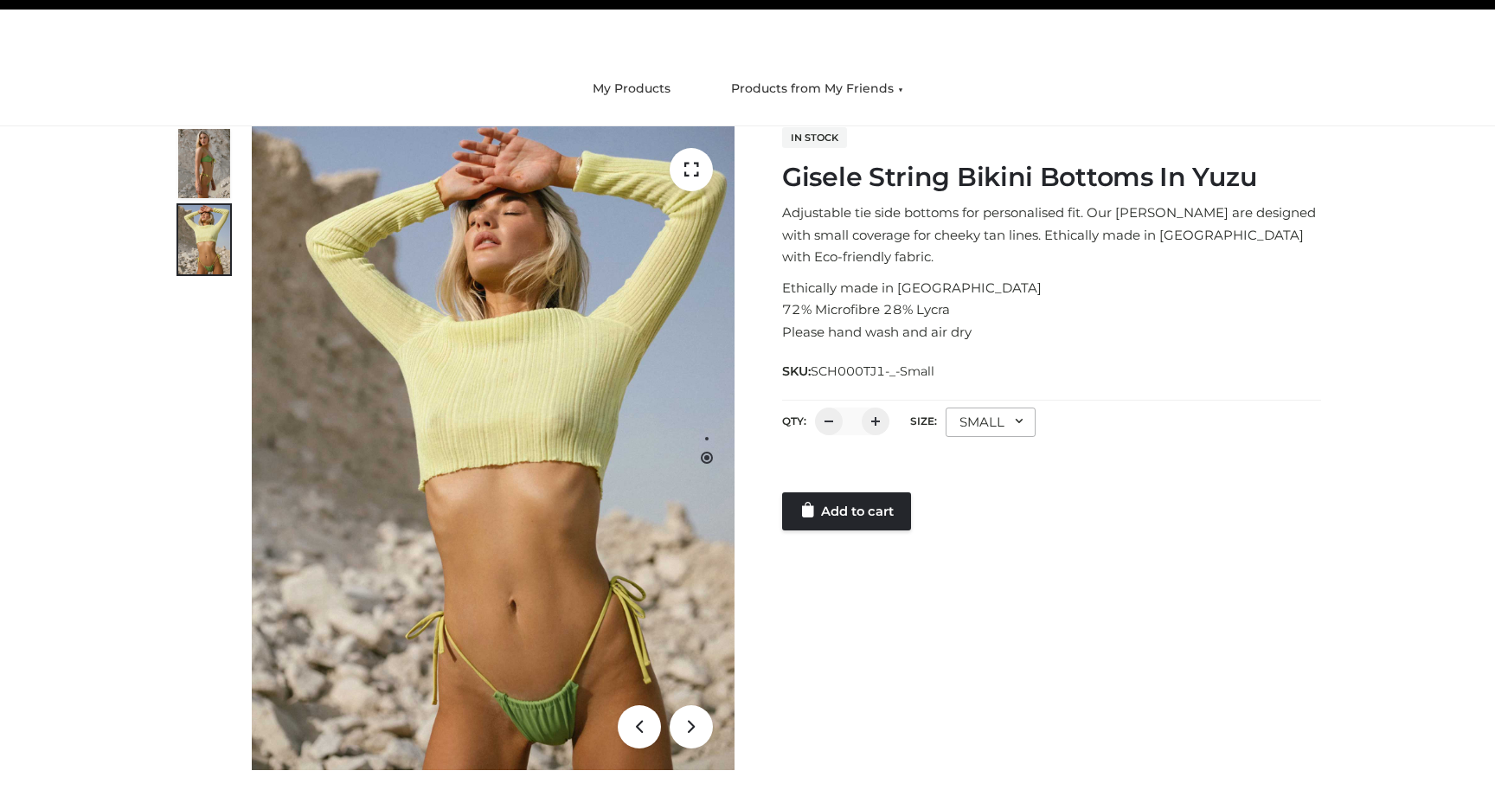
scroll to position [0, 0]
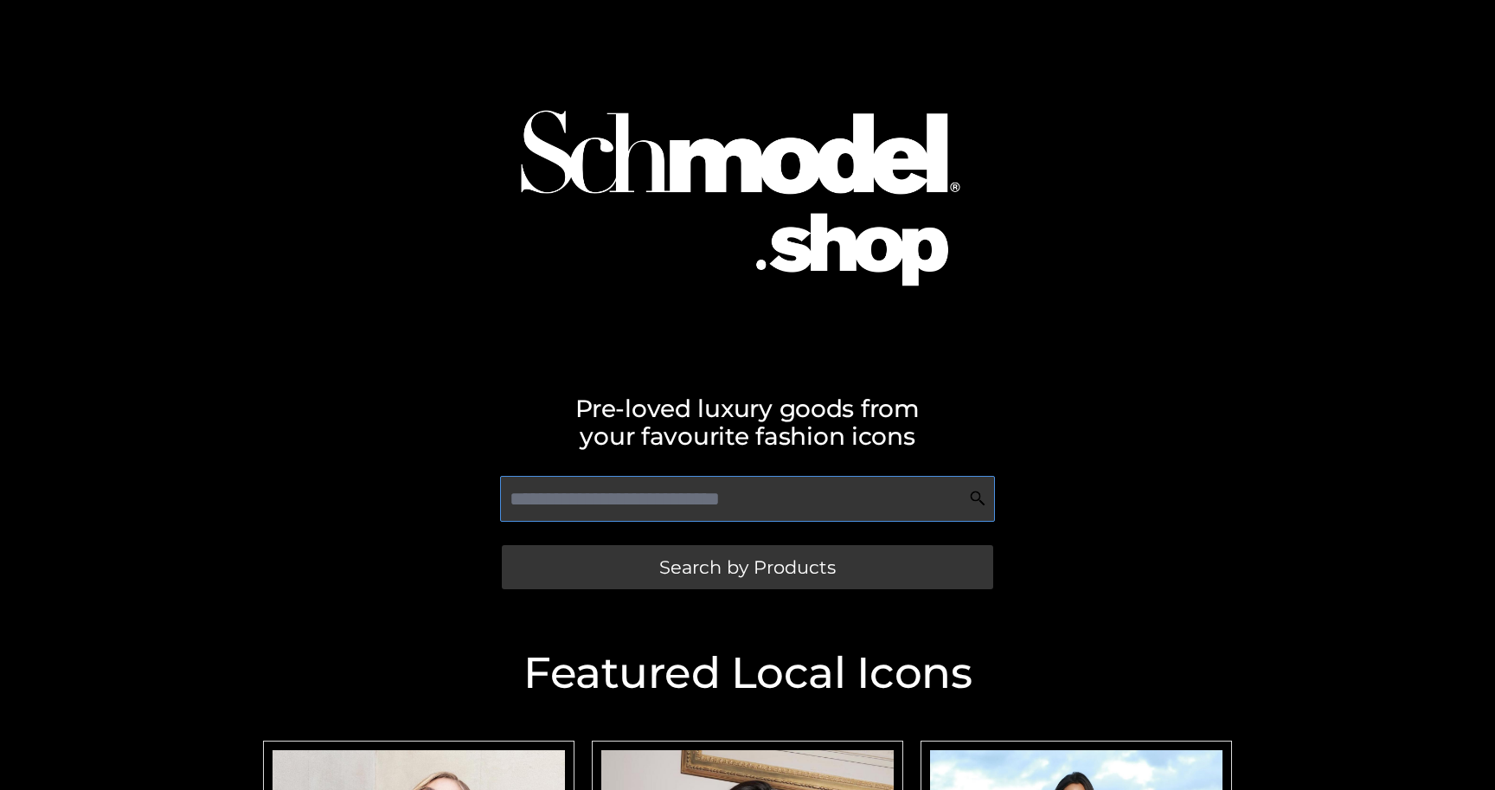
click at [629, 498] on input "text" at bounding box center [747, 499] width 494 height 46
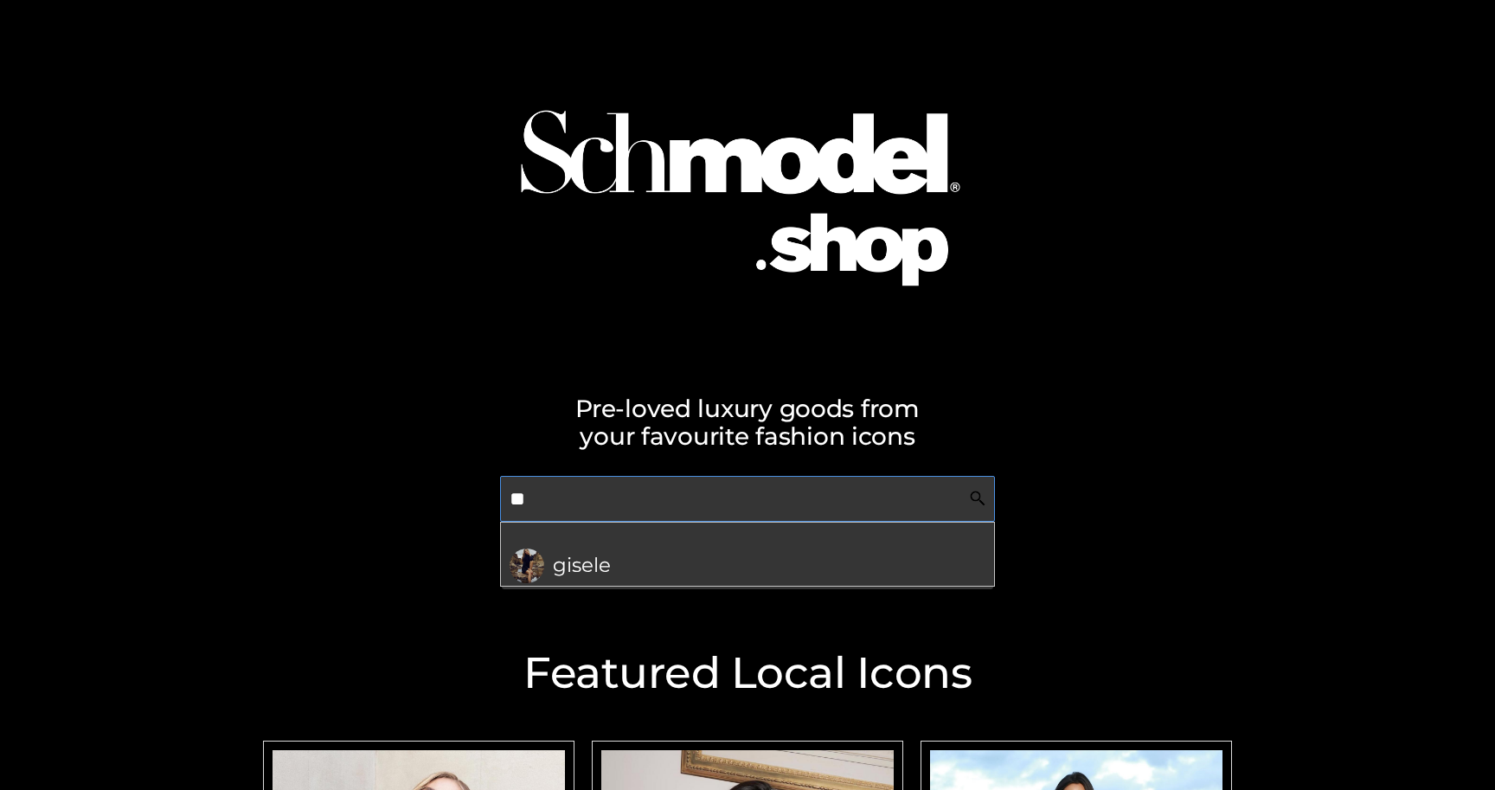
click at [629, 498] on input "**" at bounding box center [747, 499] width 494 height 46
type input "*"
type input "**"
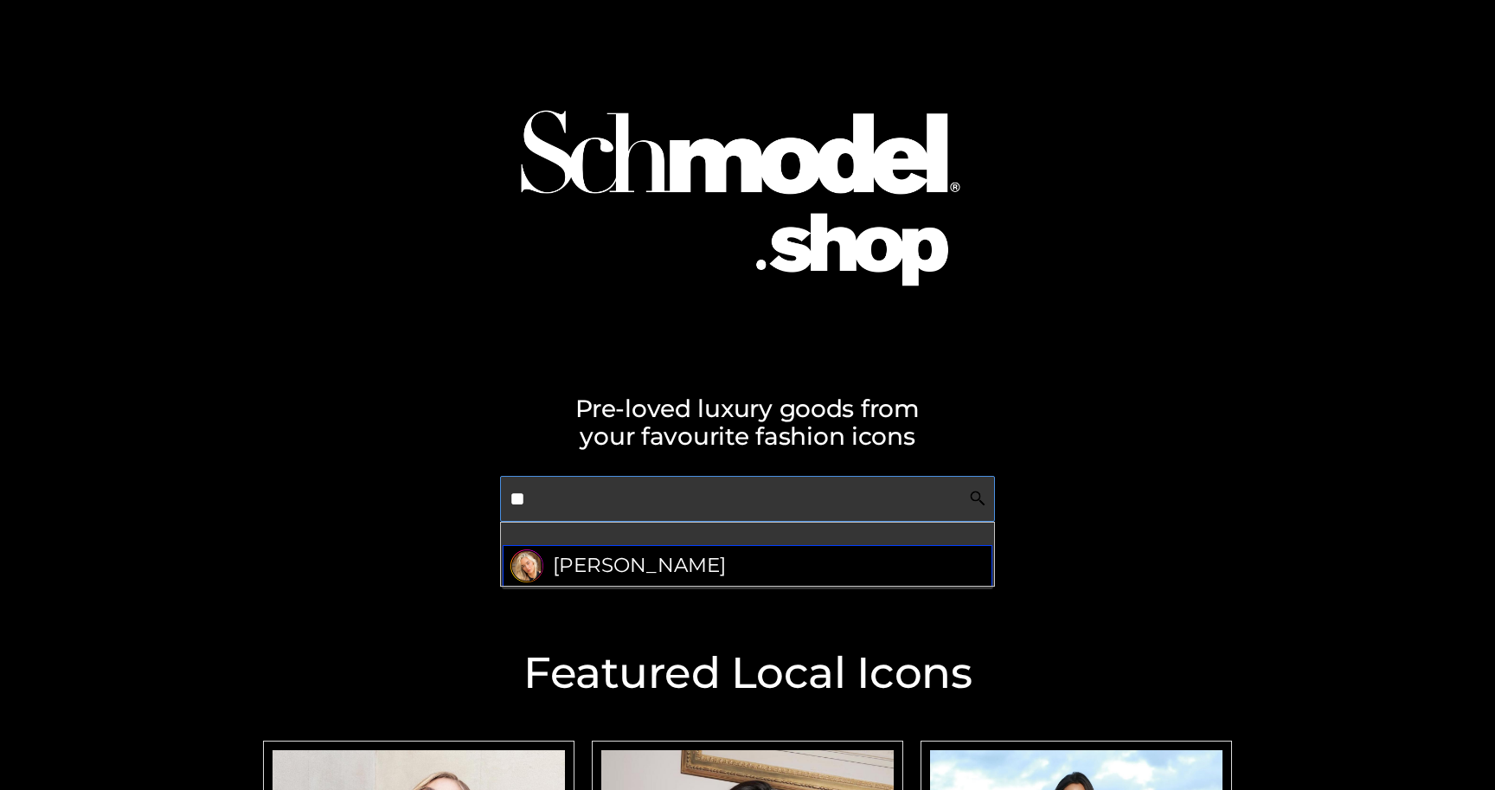
click at [631, 568] on span "Tess Jantschek" at bounding box center [639, 566] width 173 height 34
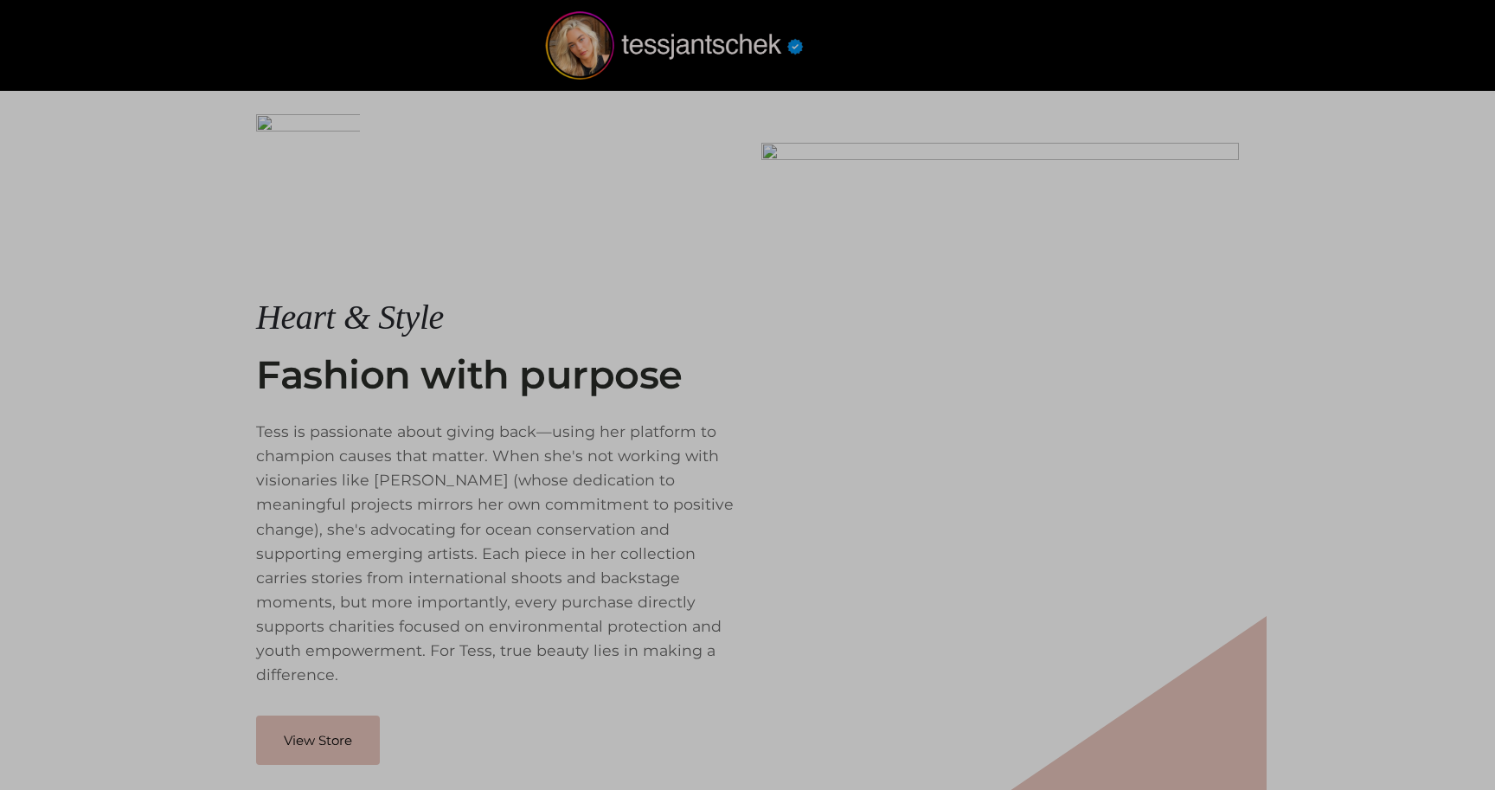
click at [688, 568] on div at bounding box center [747, 395] width 1495 height 790
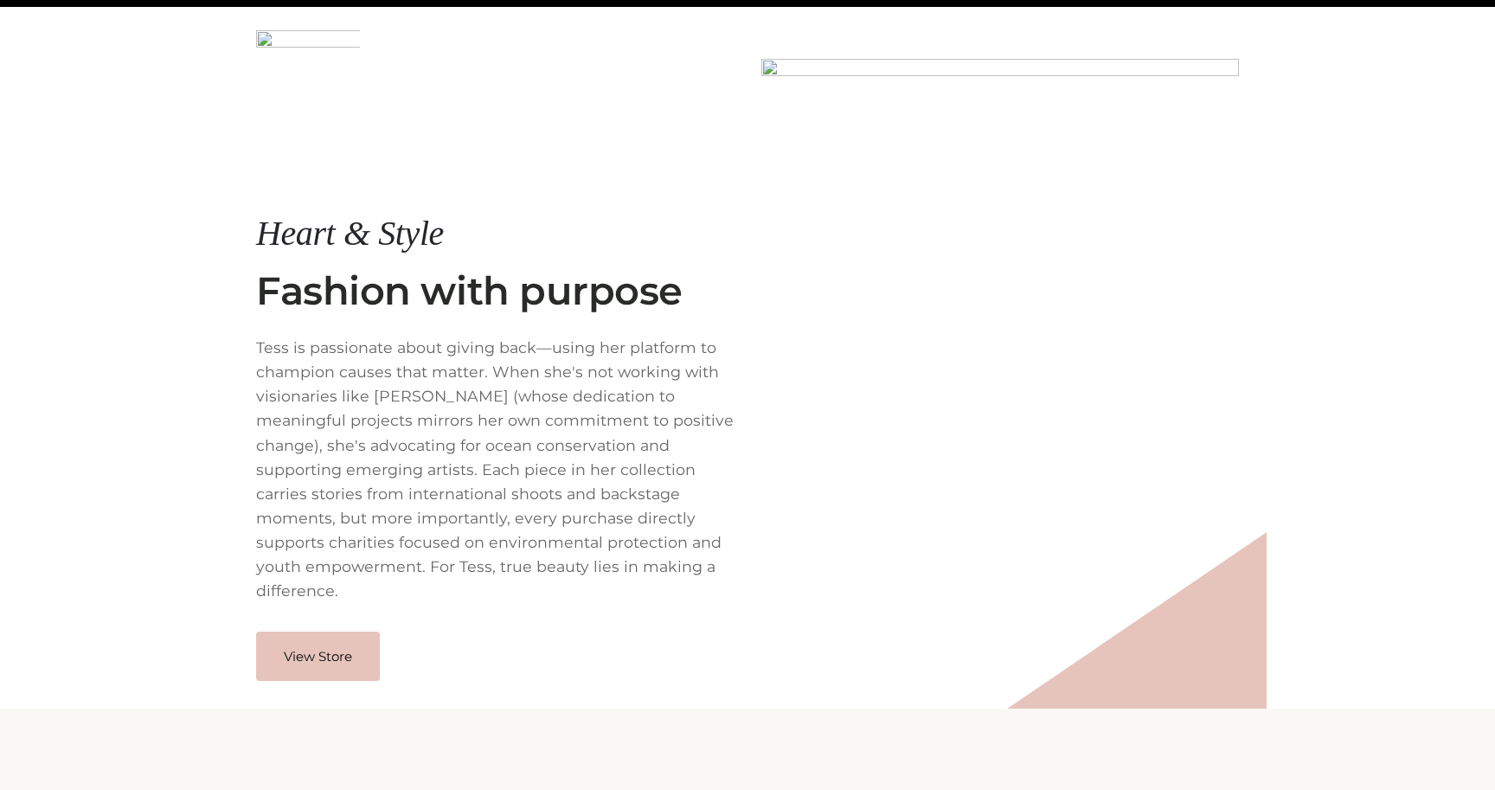
scroll to position [106, 0]
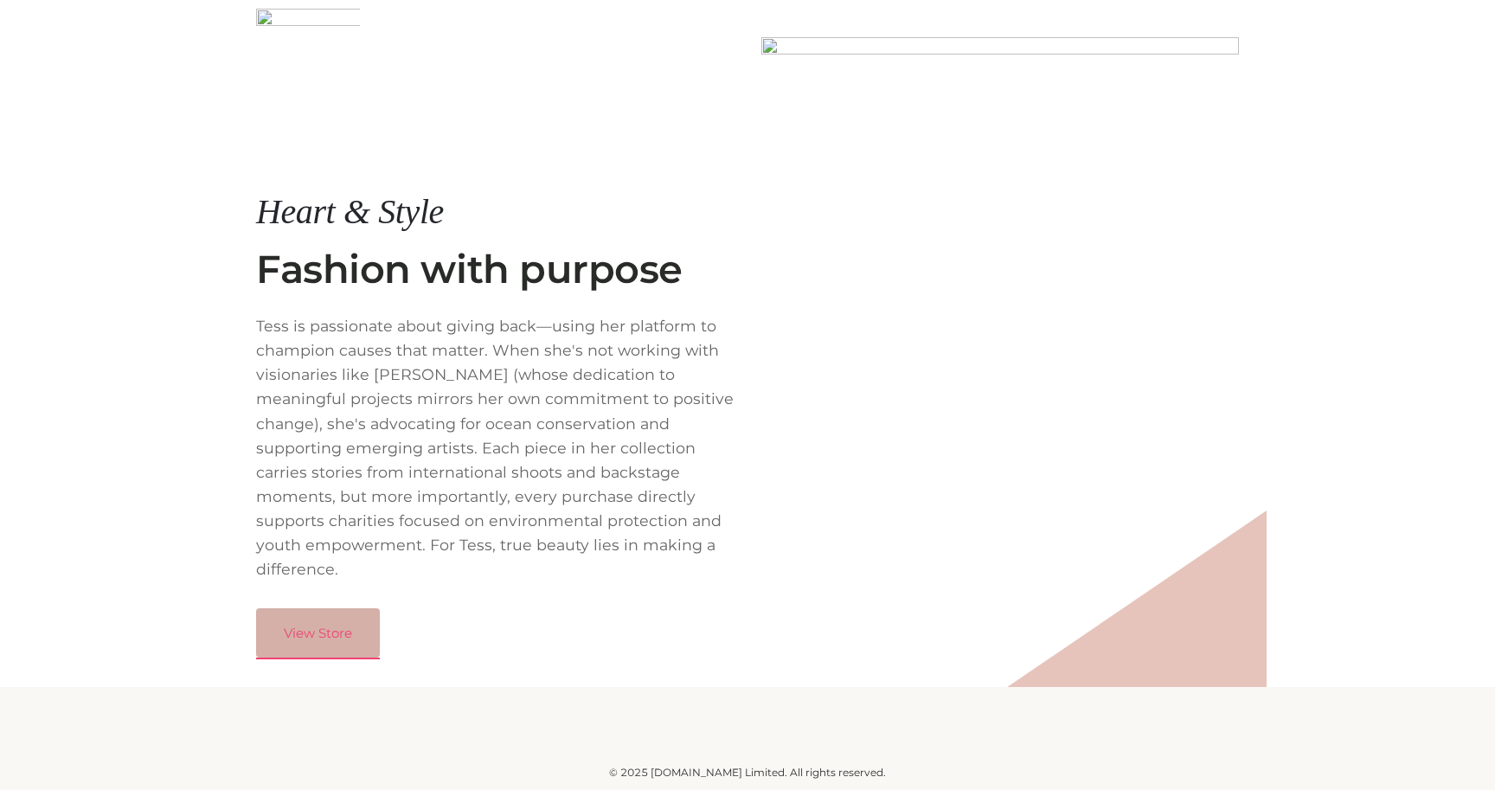
click at [320, 633] on link "View Store" at bounding box center [318, 633] width 124 height 50
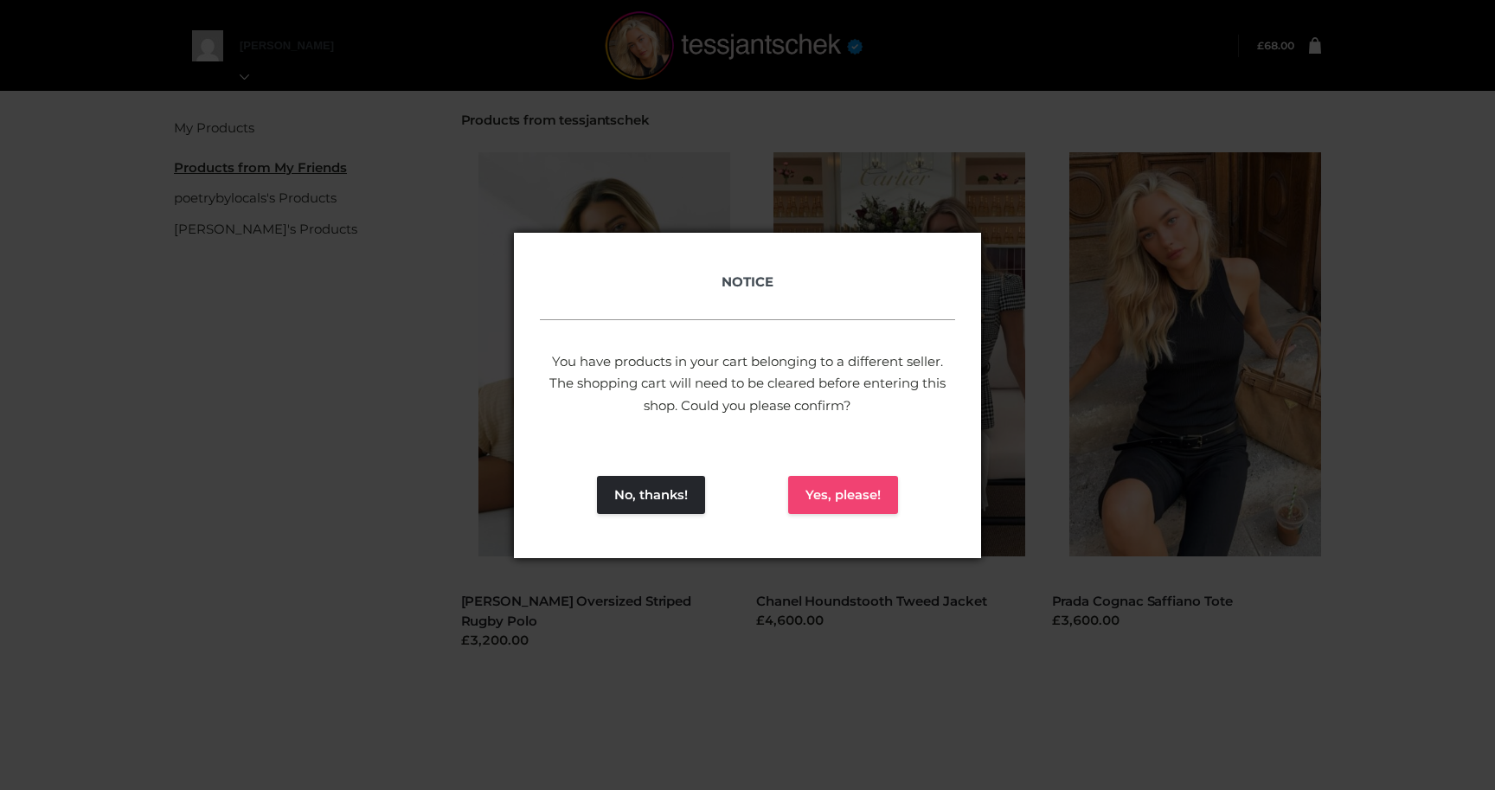
click at [860, 494] on button "Yes, please!" at bounding box center [843, 495] width 110 height 38
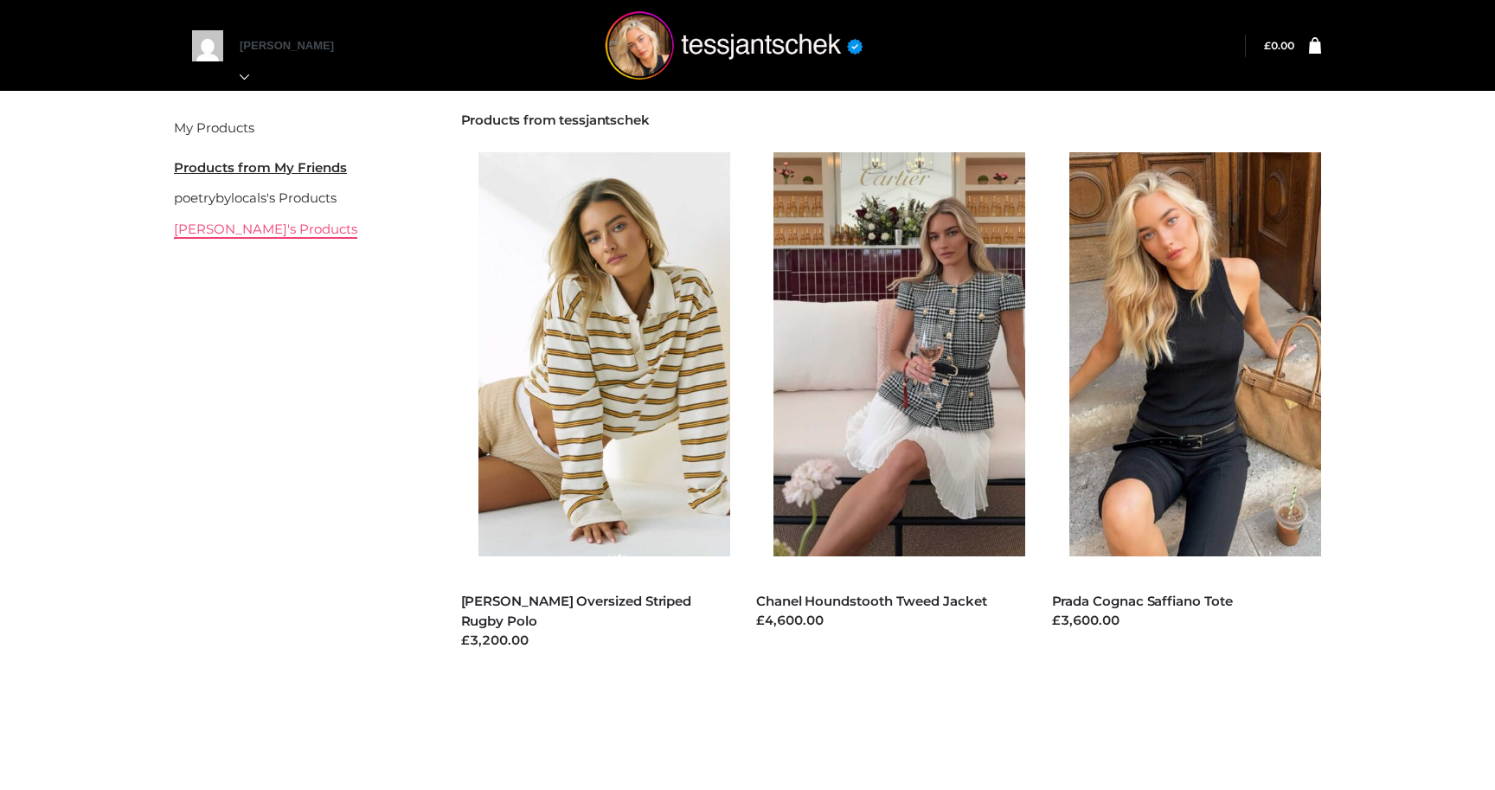
click at [241, 234] on link "[PERSON_NAME]'s Products" at bounding box center [265, 229] width 183 height 16
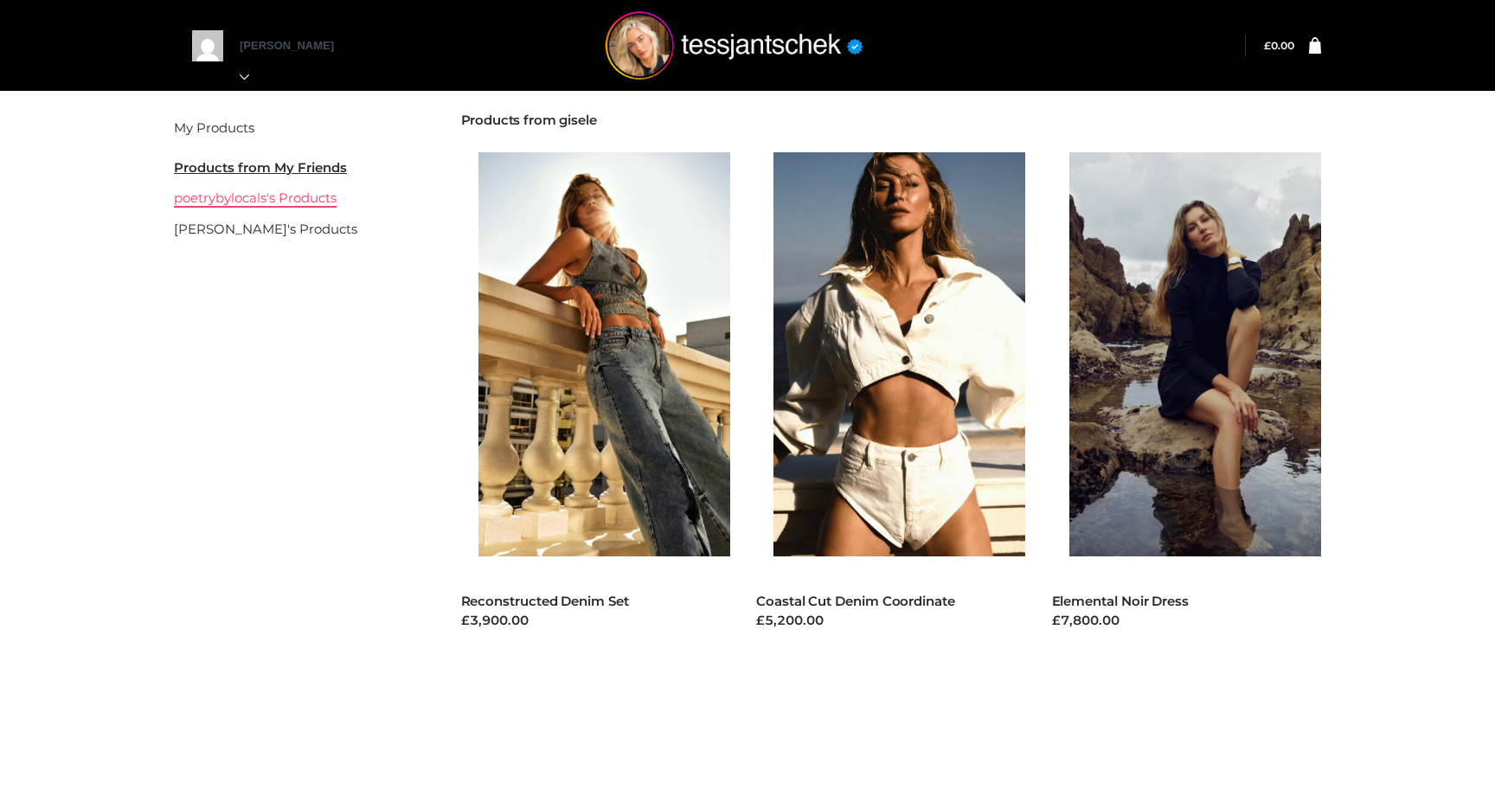
click at [248, 201] on link "poetrybylocals's Products" at bounding box center [255, 197] width 163 height 16
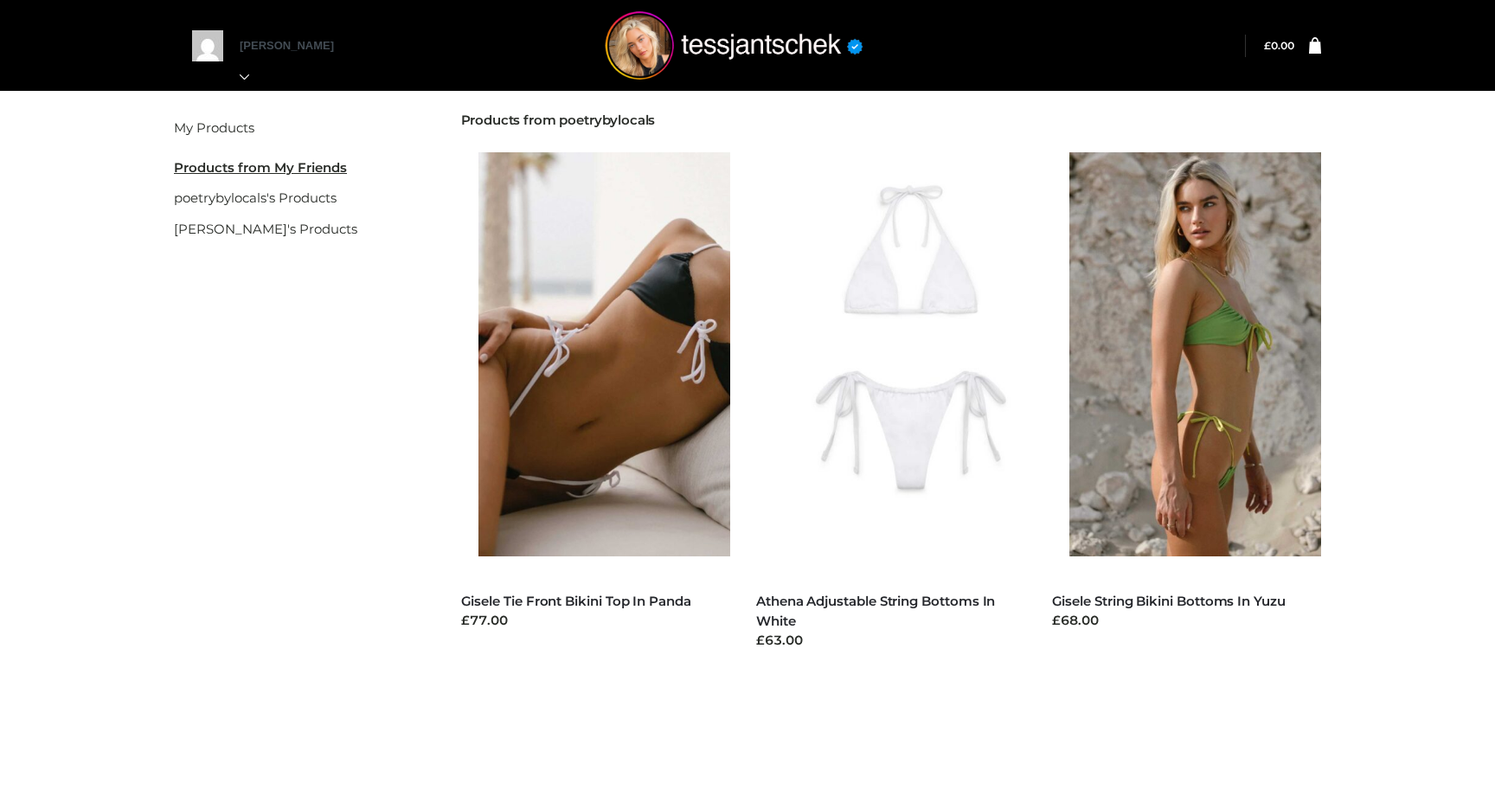
click at [282, 164] on u "Products from My Friends" at bounding box center [260, 167] width 173 height 16
click at [221, 113] on li "My Products" at bounding box center [296, 127] width 244 height 31
click at [221, 119] on link "My Products" at bounding box center [214, 127] width 80 height 16
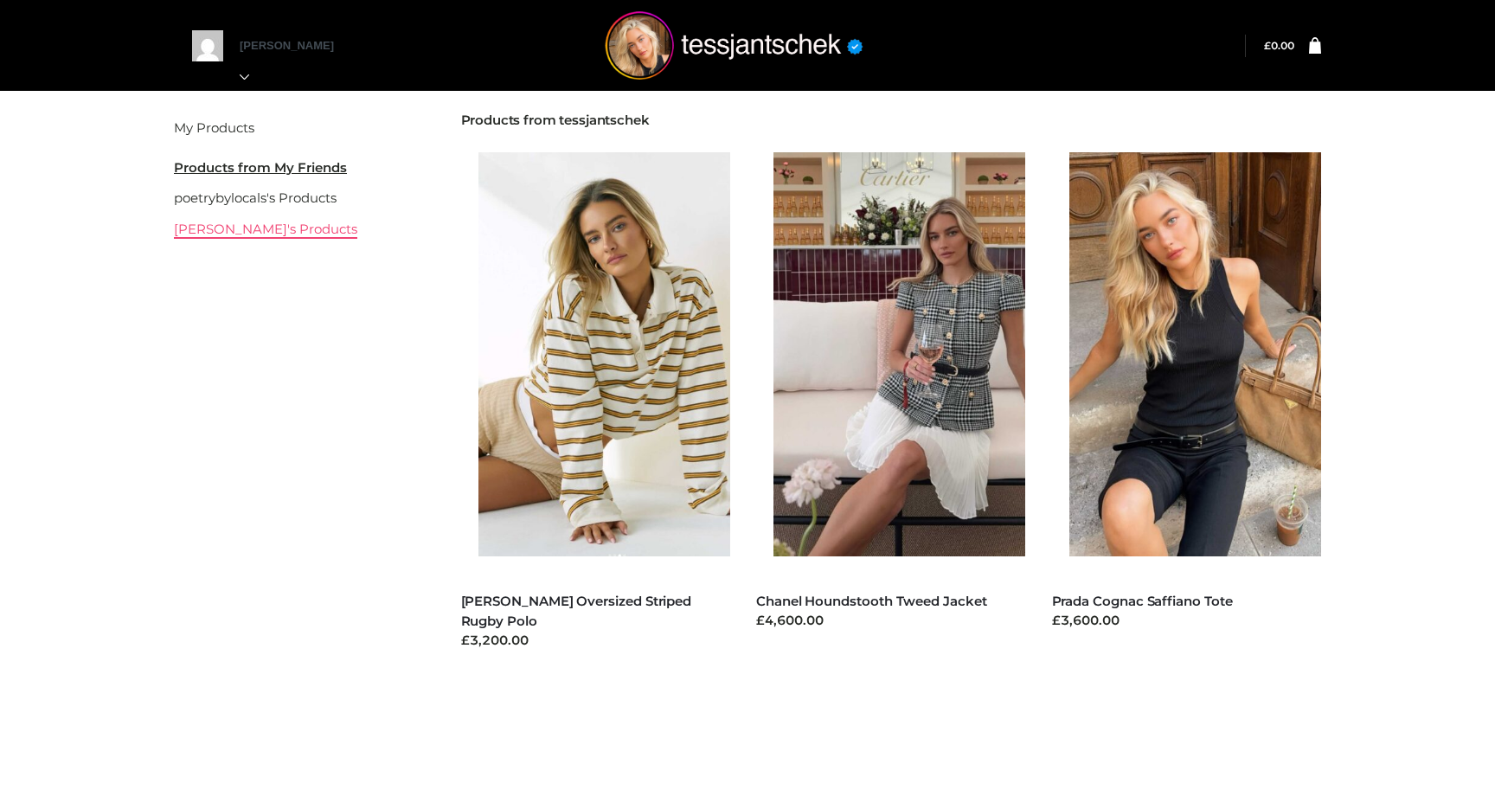
click at [217, 231] on link "[PERSON_NAME]'s Products" at bounding box center [265, 229] width 183 height 16
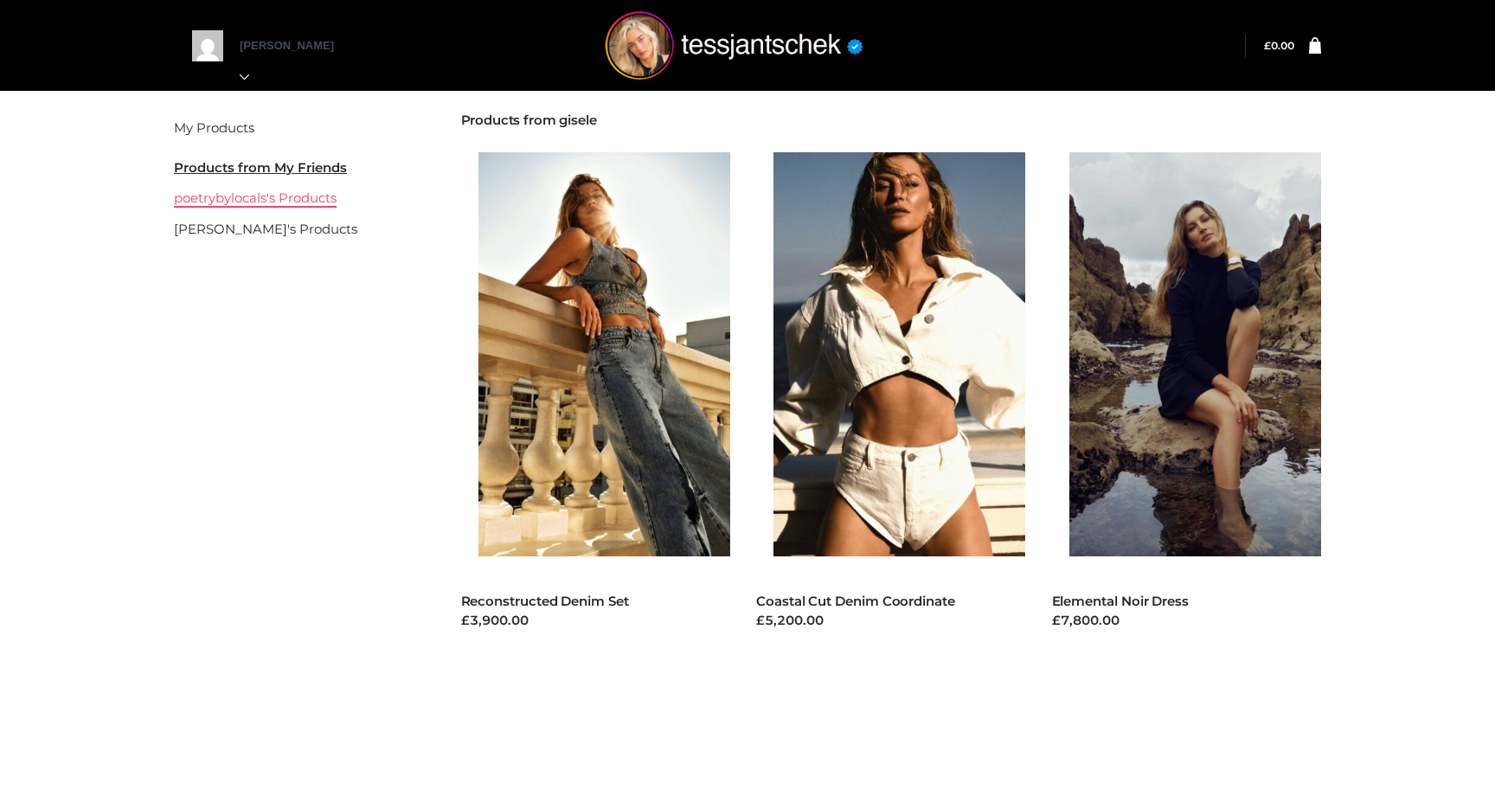
click at [221, 200] on link "poetrybylocals's Products" at bounding box center [255, 197] width 163 height 16
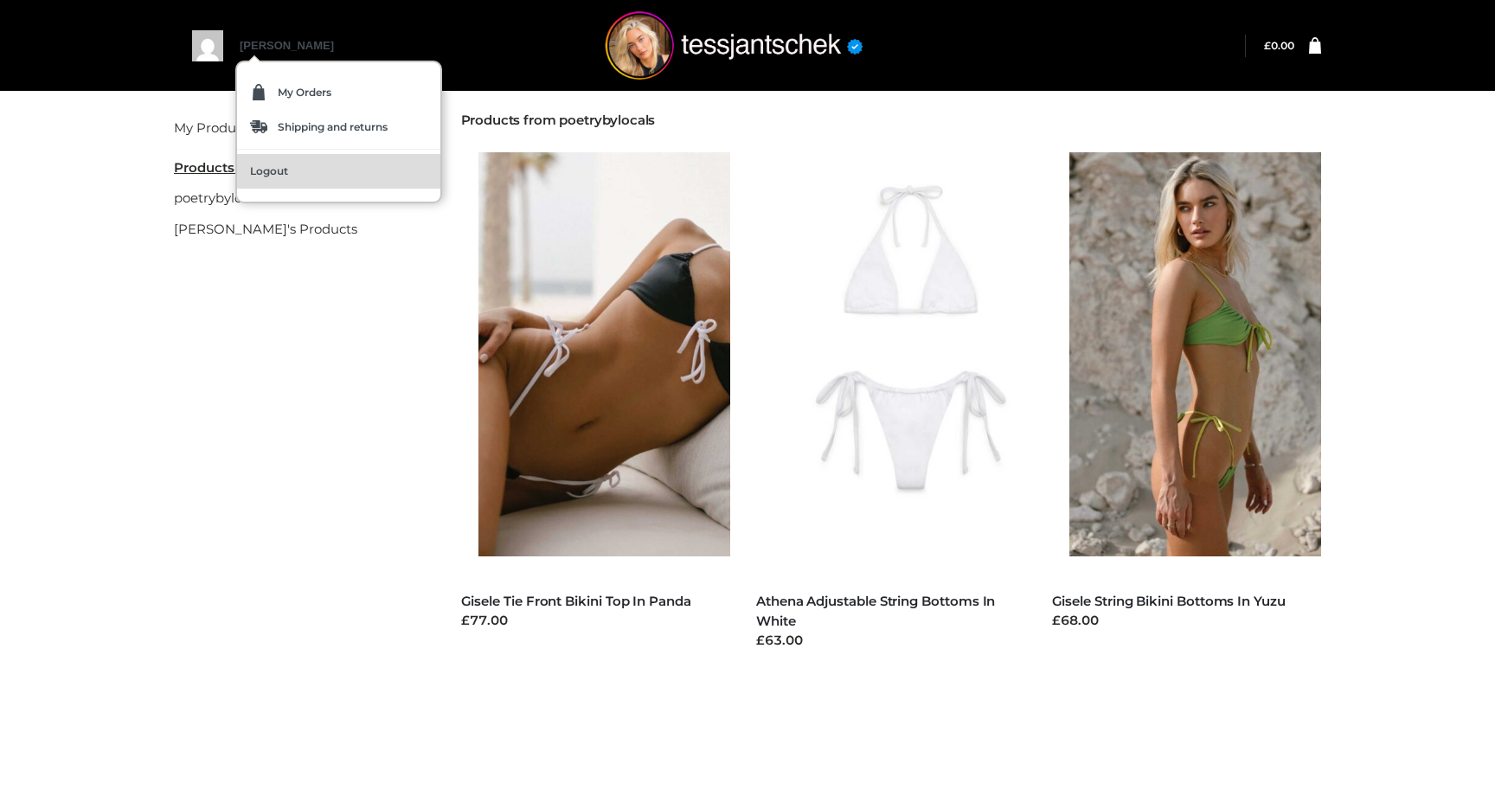
click at [270, 173] on span "Logout" at bounding box center [269, 171] width 38 height 10
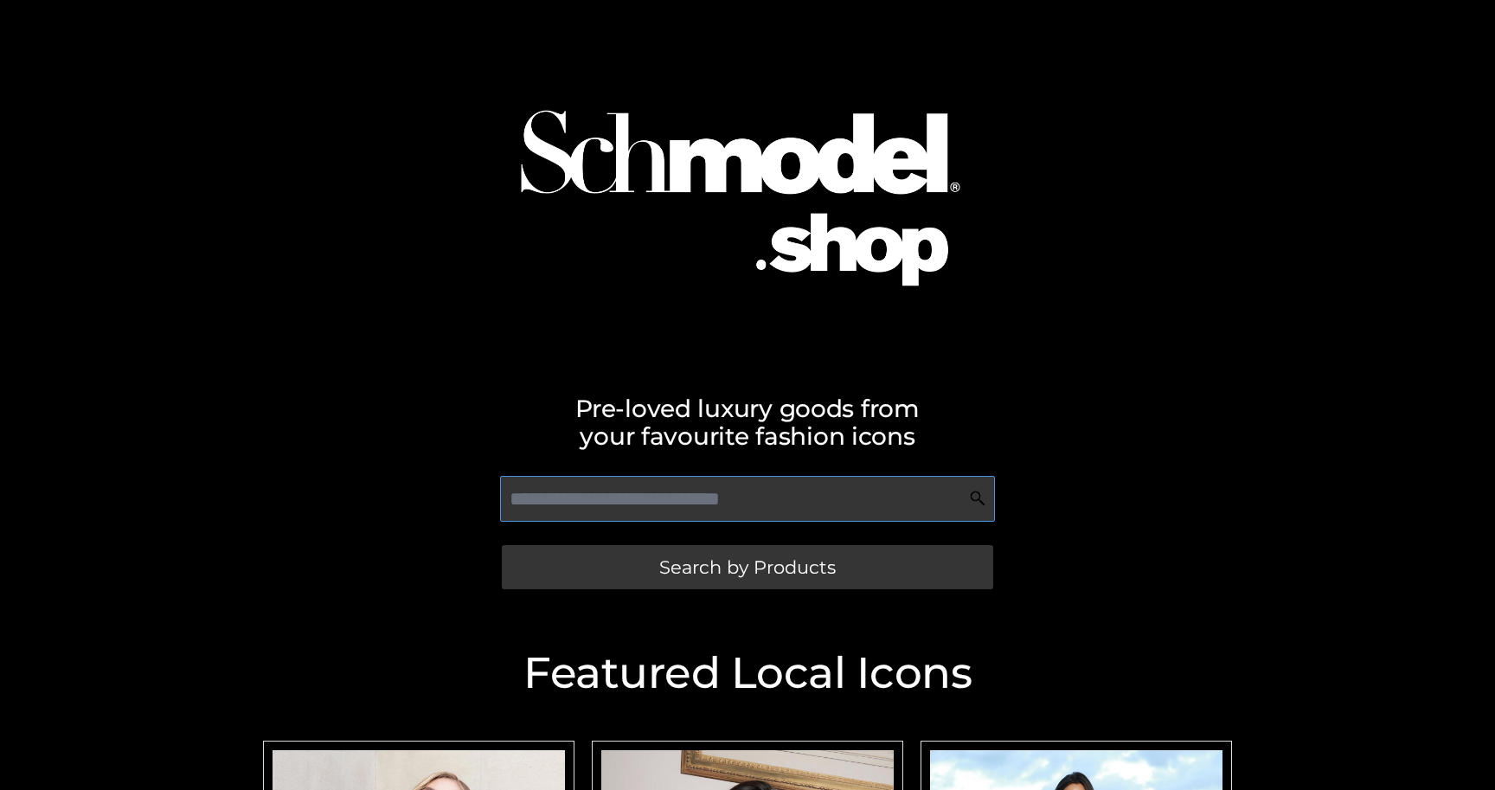
click at [572, 504] on input "text" at bounding box center [747, 499] width 494 height 46
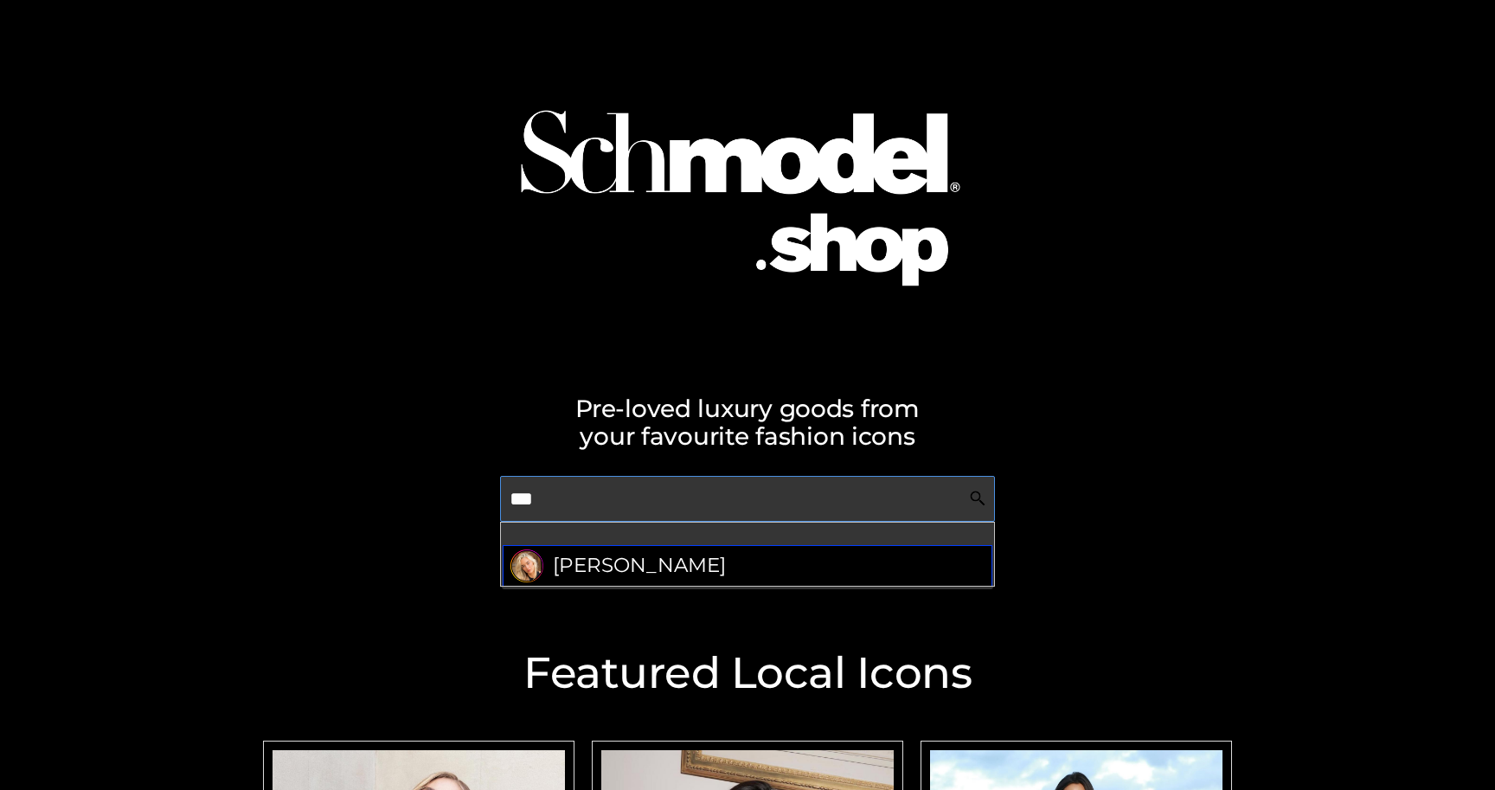
click at [581, 560] on span "[PERSON_NAME]" at bounding box center [639, 566] width 173 height 34
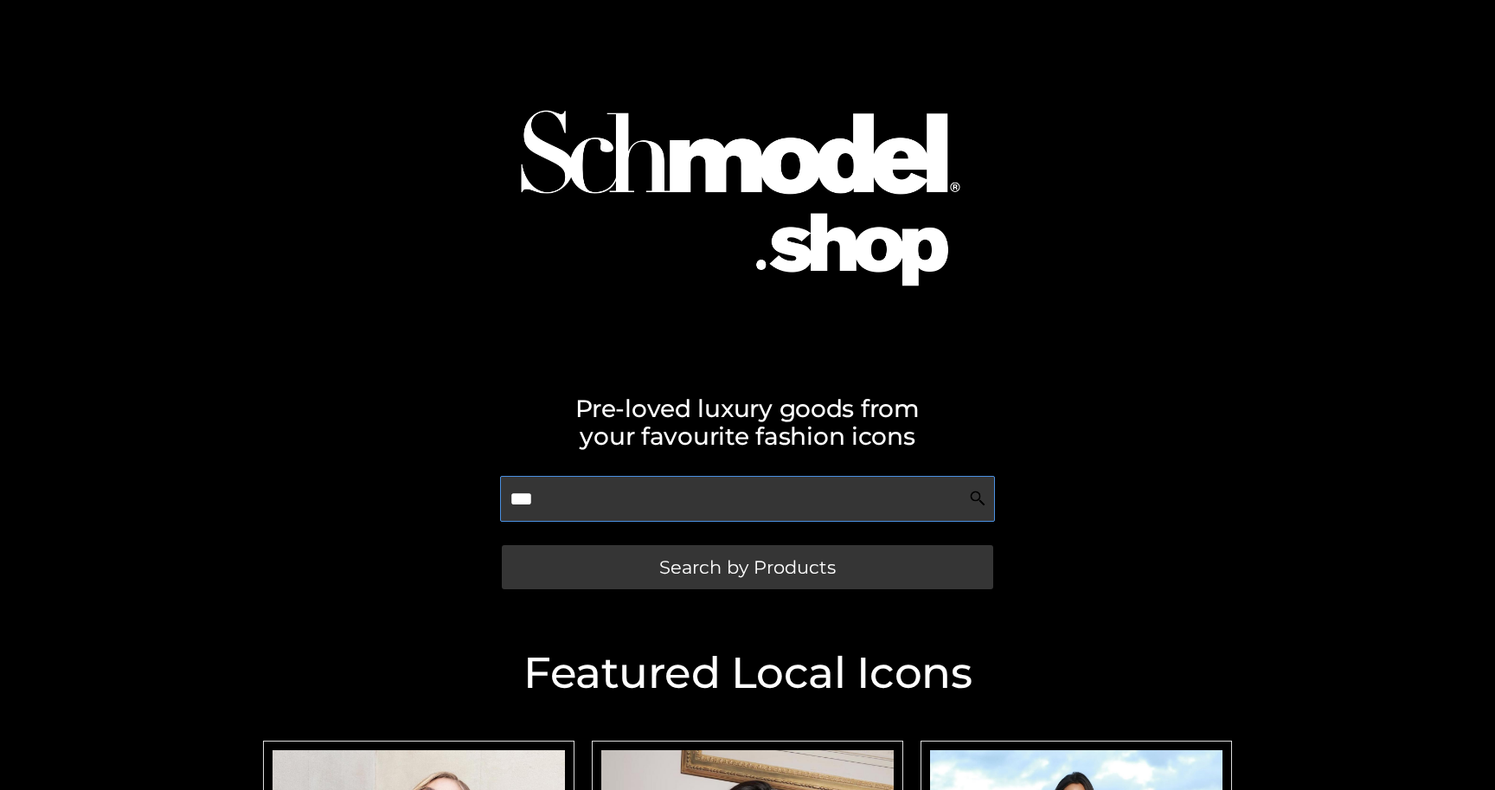
type input "***"
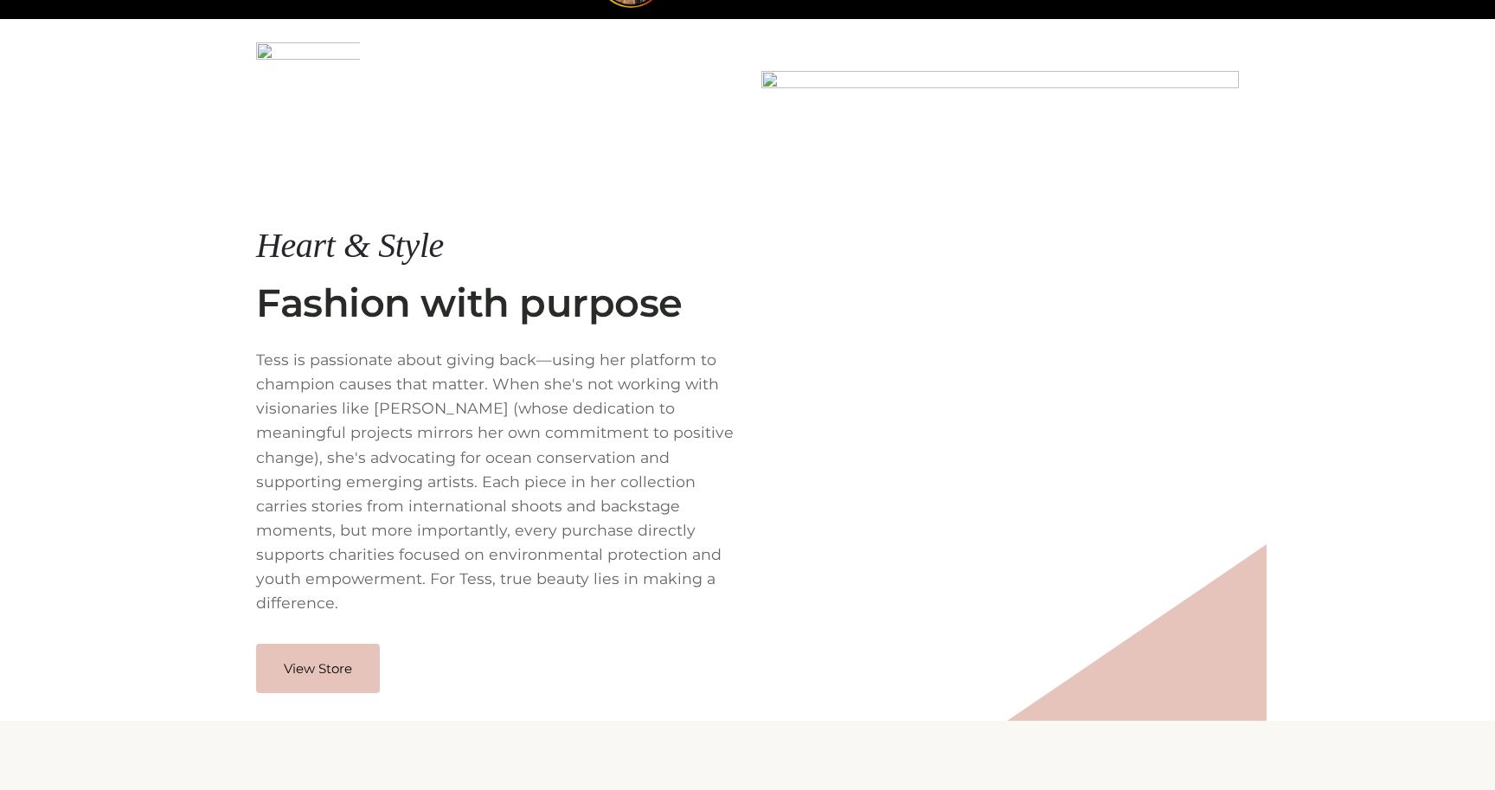
scroll to position [106, 0]
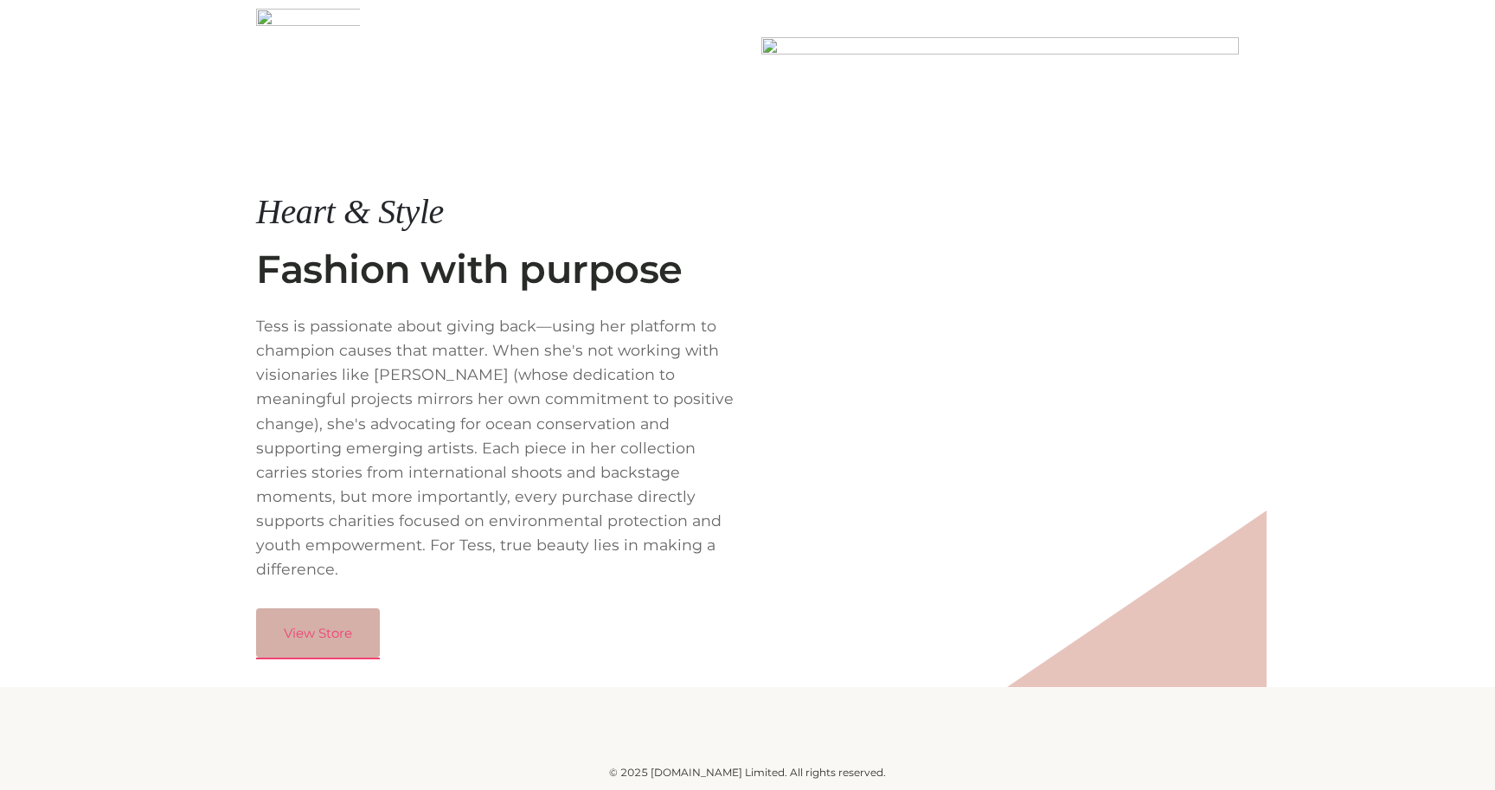
click at [342, 619] on link "View Store" at bounding box center [318, 633] width 124 height 50
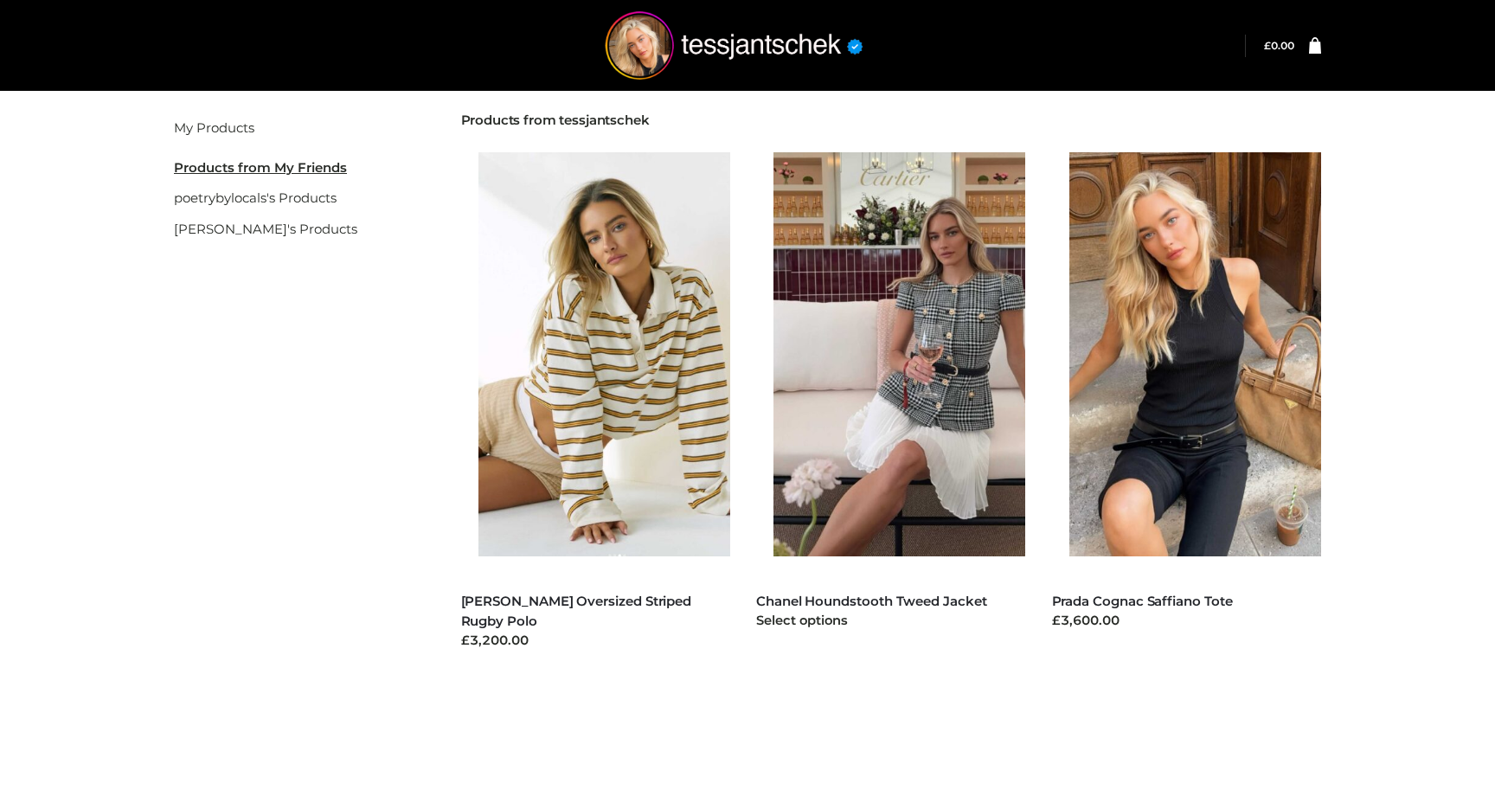
click at [899, 426] on img at bounding box center [909, 354] width 270 height 404
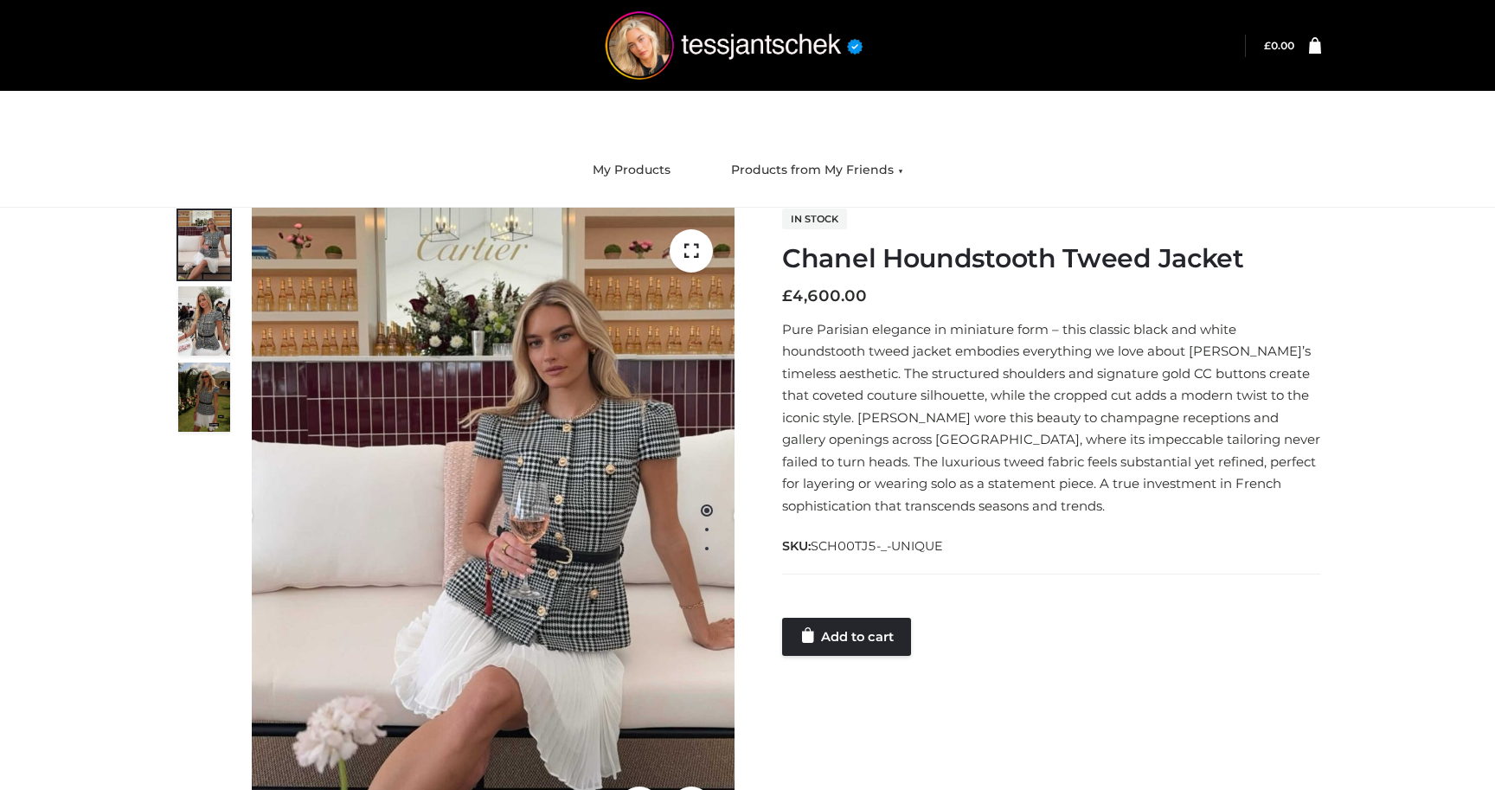
click at [209, 315] on img at bounding box center [204, 320] width 52 height 69
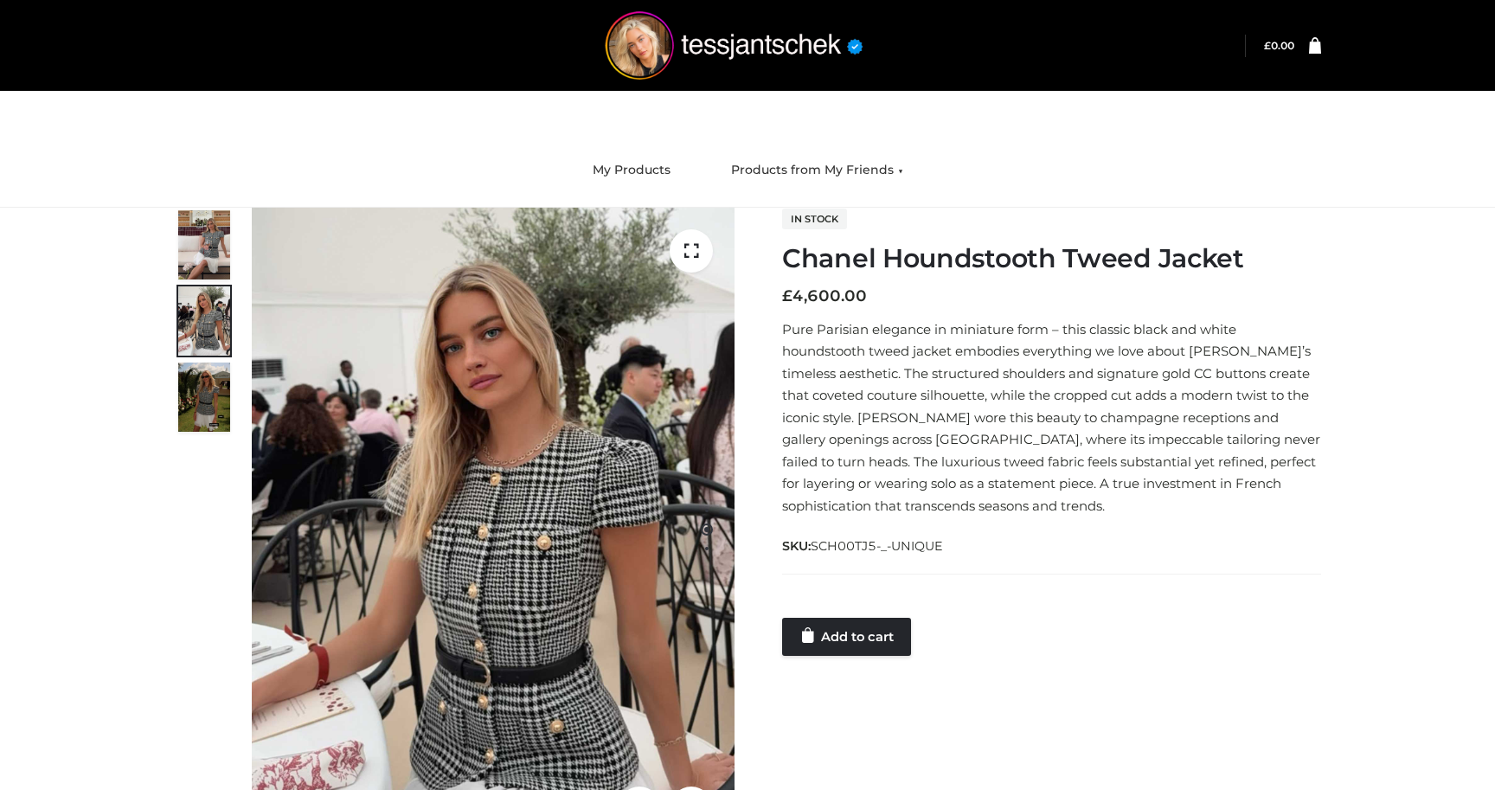
click at [206, 412] on img at bounding box center [204, 397] width 52 height 69
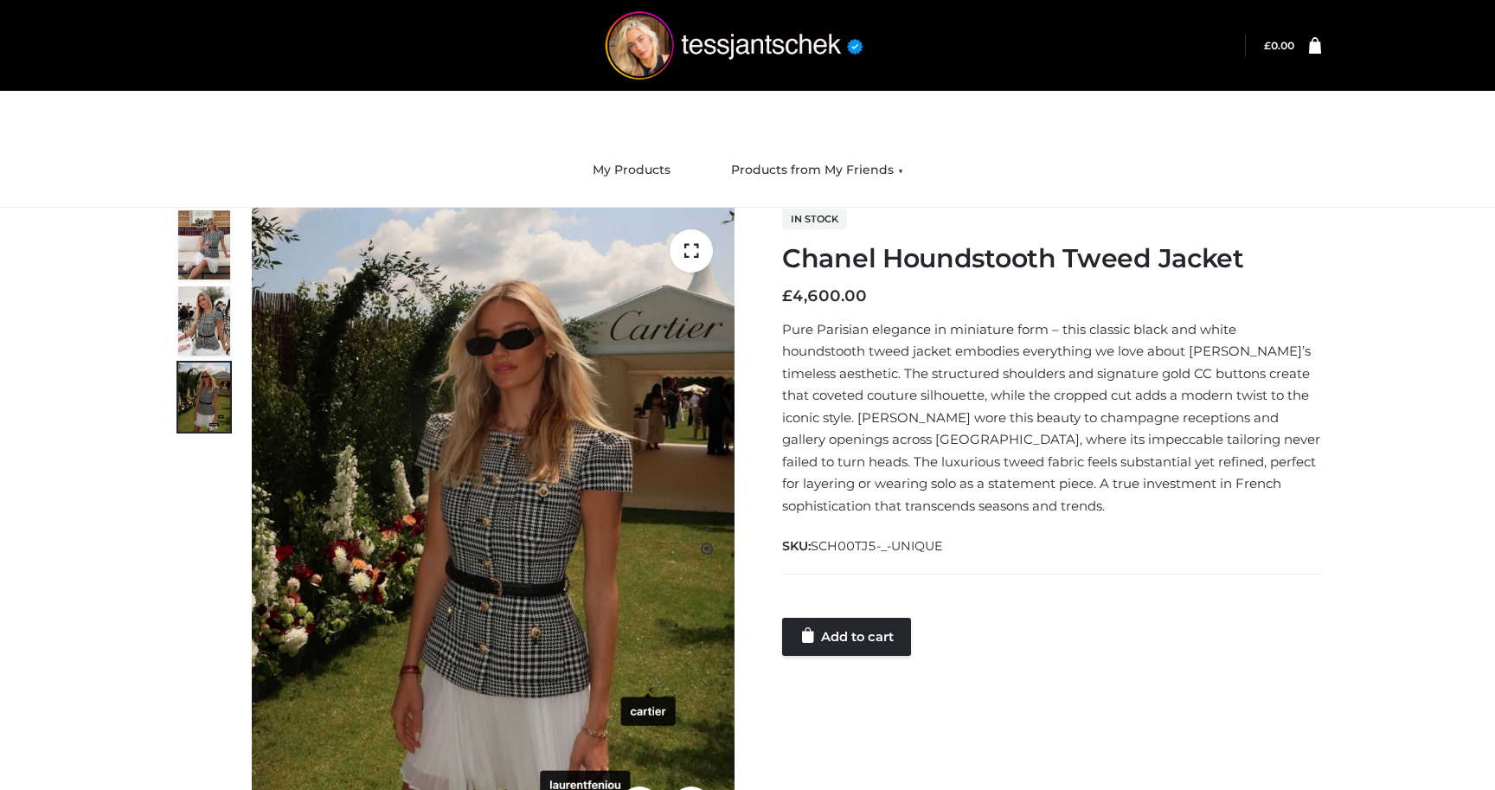
click at [218, 254] on img at bounding box center [204, 244] width 52 height 69
